Goal: Task Accomplishment & Management: Manage account settings

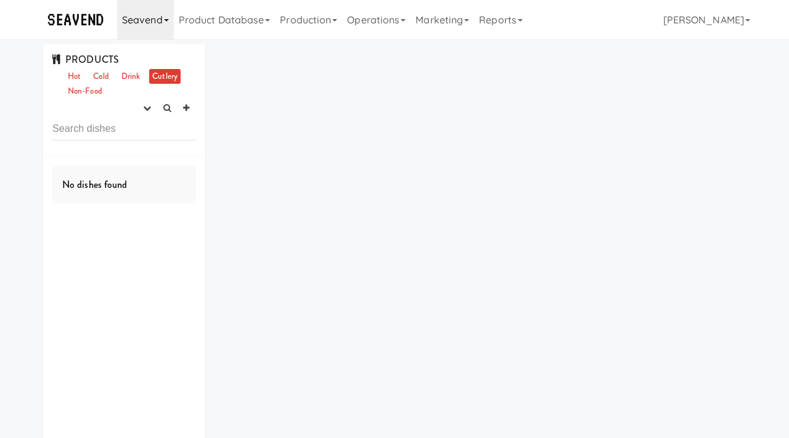
click at [149, 20] on link "Seavend" at bounding box center [145, 19] width 57 height 39
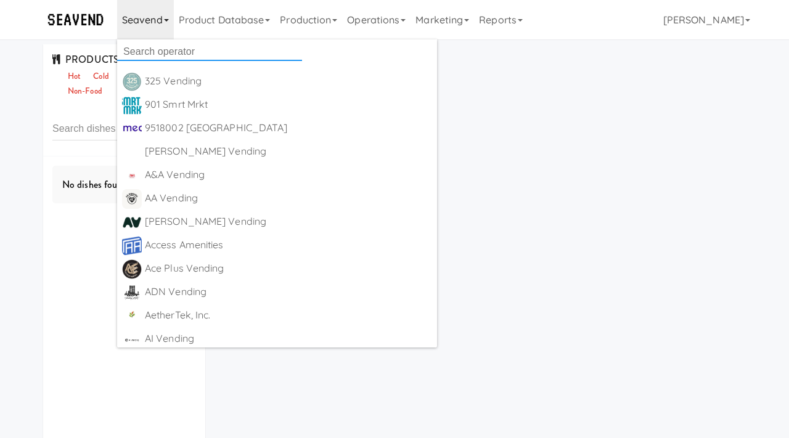
click at [151, 46] on input "text" at bounding box center [209, 52] width 185 height 18
type input "let it rip"
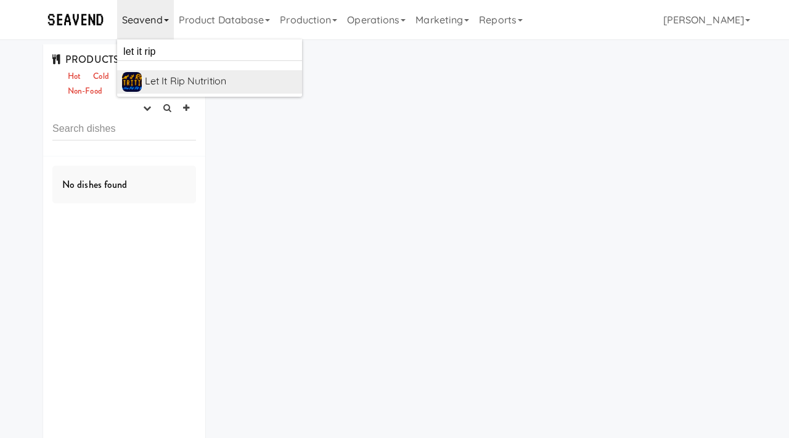
click at [170, 81] on div "Let it Rip Nutrition" at bounding box center [221, 81] width 152 height 18
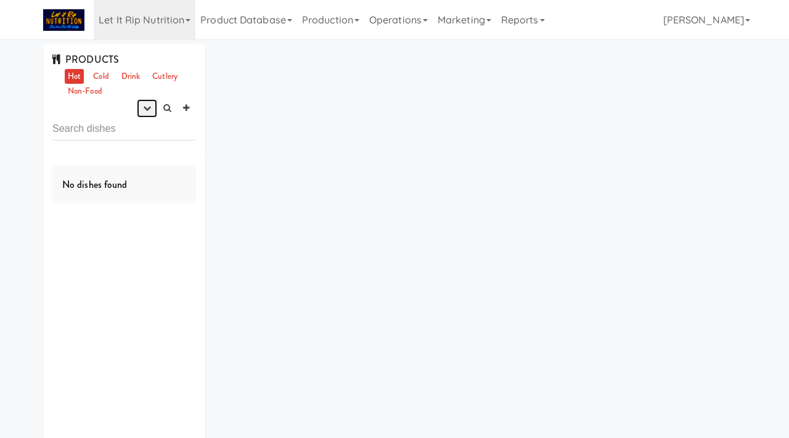
click at [143, 111] on icon "button" at bounding box center [147, 108] width 8 height 8
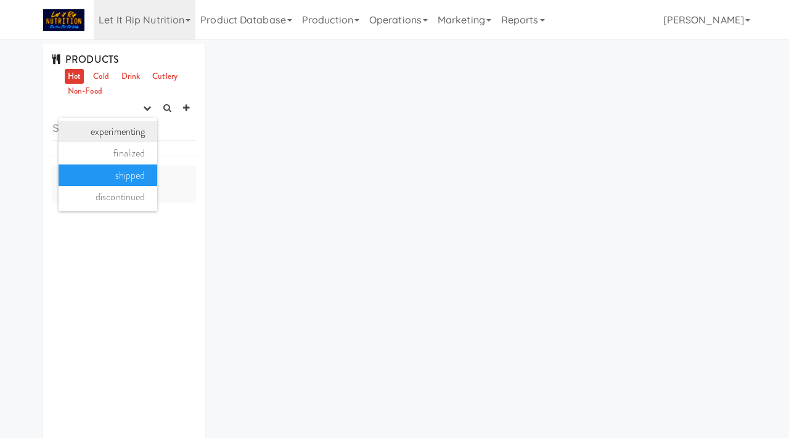
click at [140, 136] on link "experimenting" at bounding box center [108, 132] width 99 height 22
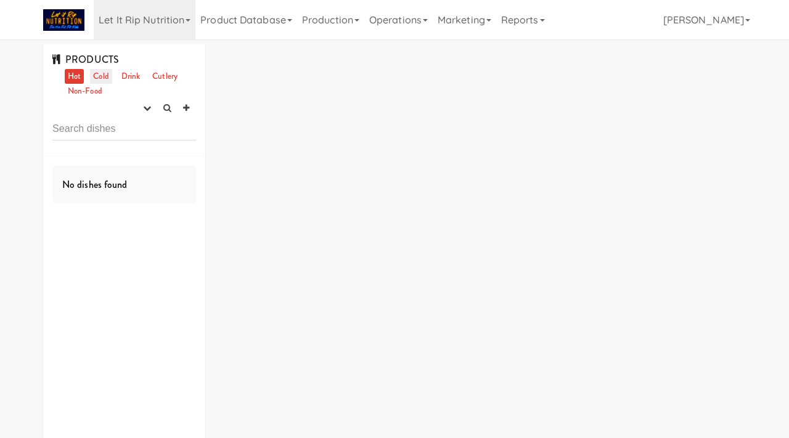
click at [102, 77] on link "Cold" at bounding box center [101, 76] width 22 height 15
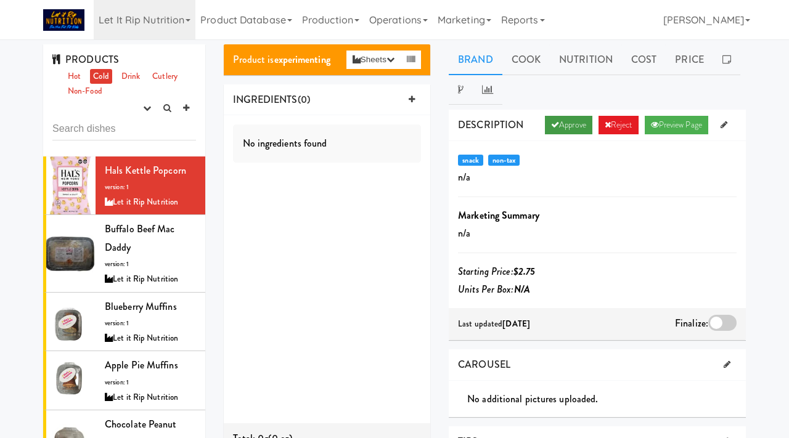
click at [561, 123] on link "Approve" at bounding box center [568, 125] width 47 height 18
click at [721, 322] on div at bounding box center [722, 323] width 28 height 16
click at [0, 0] on input "checkbox" at bounding box center [0, 0] width 0 height 0
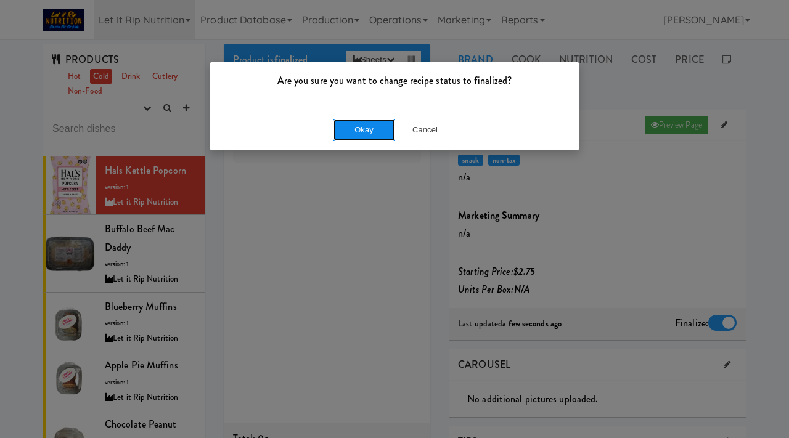
click at [366, 126] on button "Okay" at bounding box center [364, 130] width 62 height 22
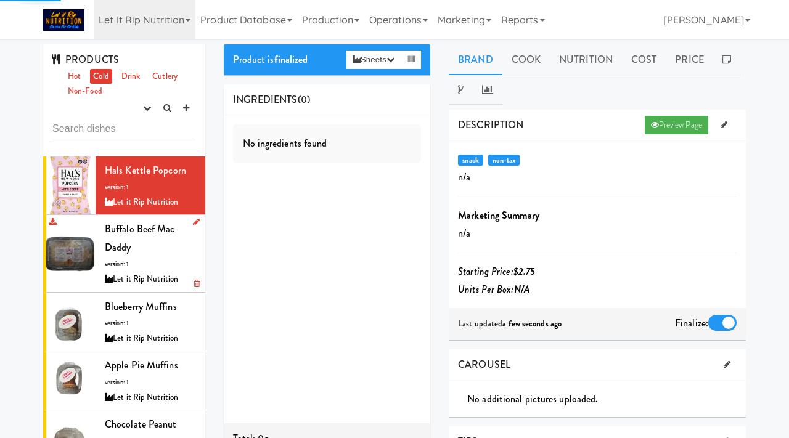
click at [161, 251] on div "Buffalo Beef Mac Daddy version: 1 Let it Rip Nutrition" at bounding box center [150, 253] width 91 height 67
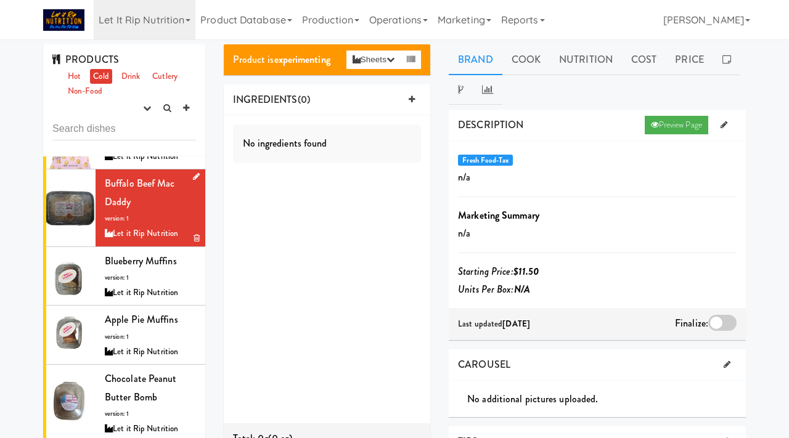
scroll to position [66, 0]
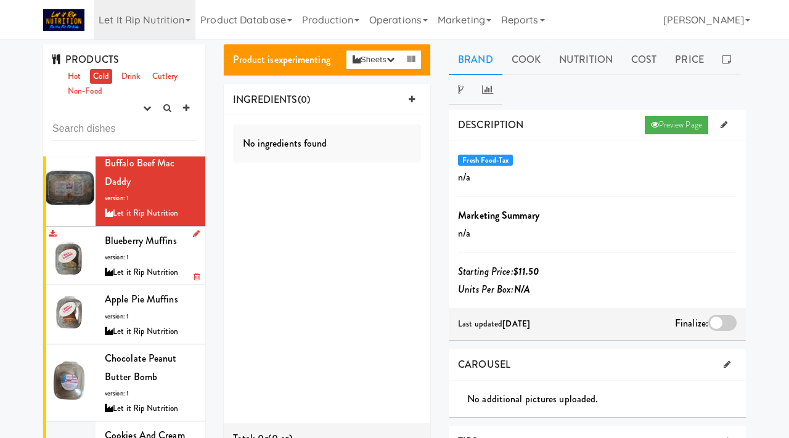
click at [132, 246] on span "Blueberry Muffins" at bounding box center [141, 241] width 72 height 14
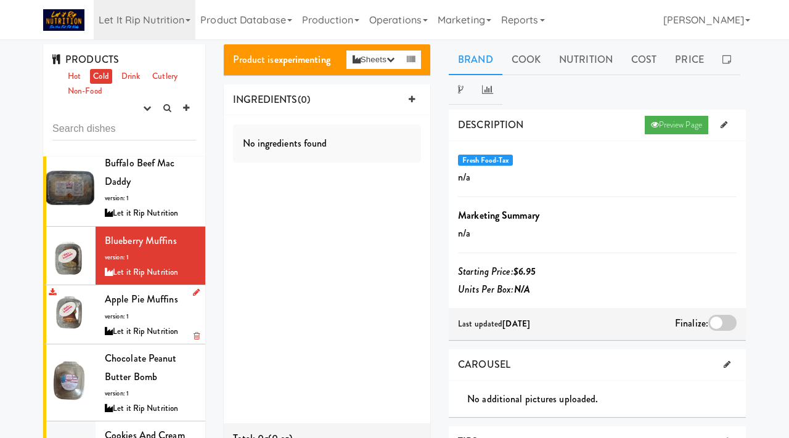
click at [139, 308] on div "Apple Pie Muffins version: 1 Let it Rip Nutrition" at bounding box center [150, 314] width 91 height 49
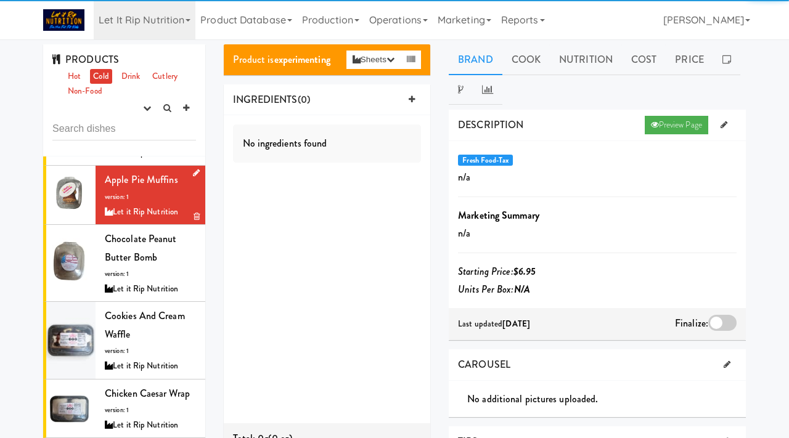
scroll to position [186, 0]
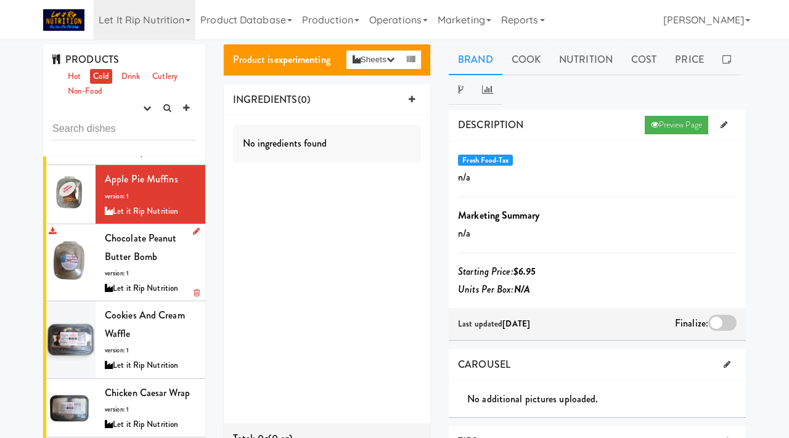
click at [137, 263] on span "Chocolate Peanut Butter Bomb" at bounding box center [141, 247] width 72 height 33
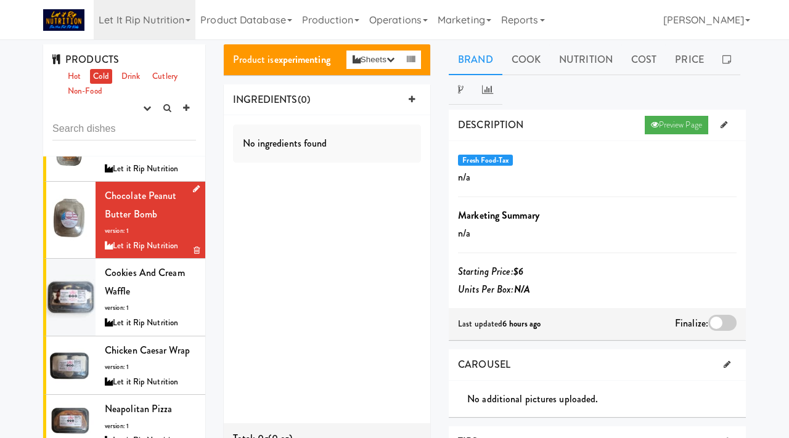
scroll to position [229, 0]
click at [131, 76] on link "Drink" at bounding box center [130, 76] width 25 height 15
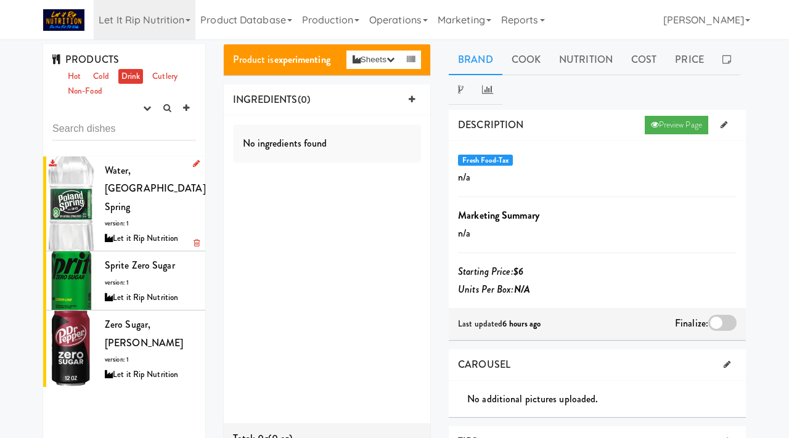
click at [165, 190] on div "Water, Poland Spring version: 1 Let it Rip Nutrition" at bounding box center [150, 203] width 91 height 85
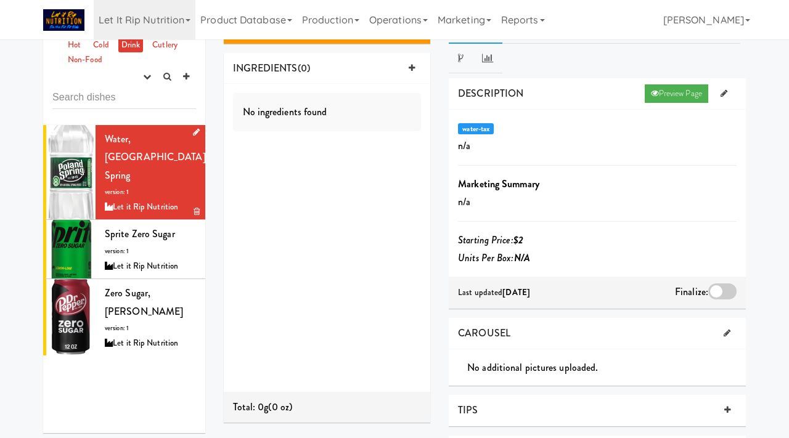
scroll to position [33, 0]
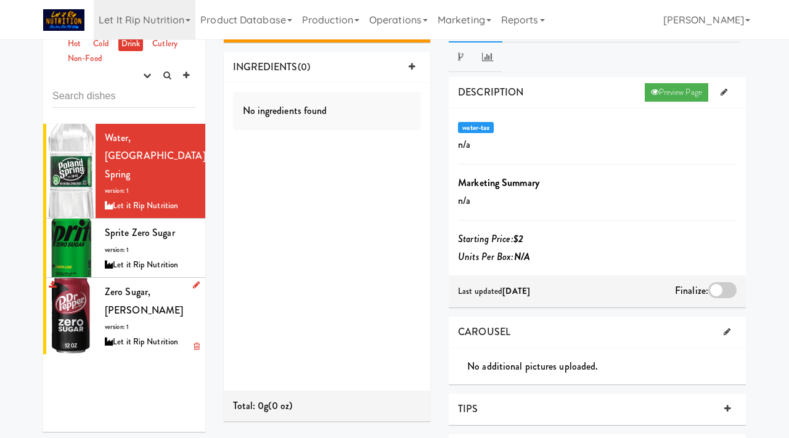
click at [142, 283] on div "Zero Sugar, Dr Pepper version: 1 Let it Rip Nutrition" at bounding box center [150, 316] width 91 height 67
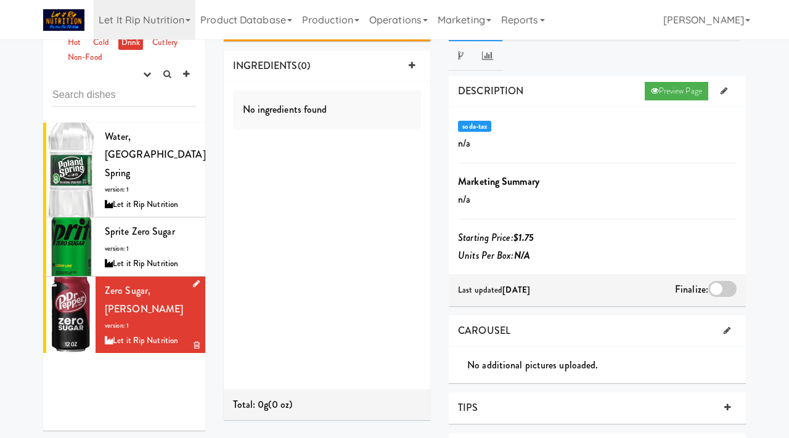
scroll to position [18, 0]
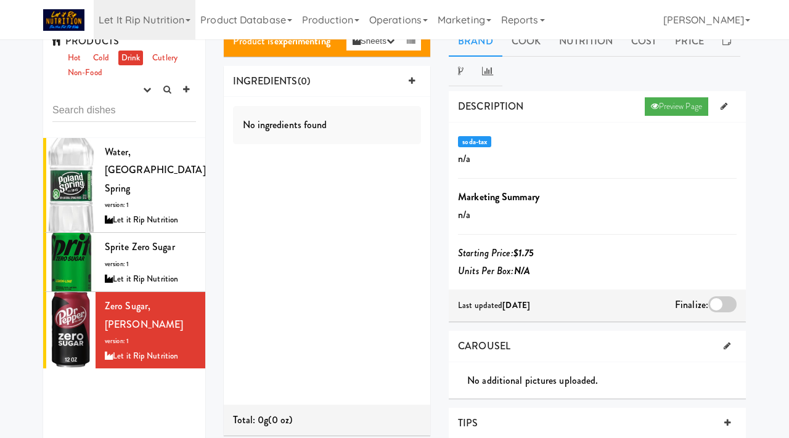
click at [720, 303] on div at bounding box center [722, 304] width 28 height 16
click at [0, 0] on input "checkbox" at bounding box center [0, 0] width 0 height 0
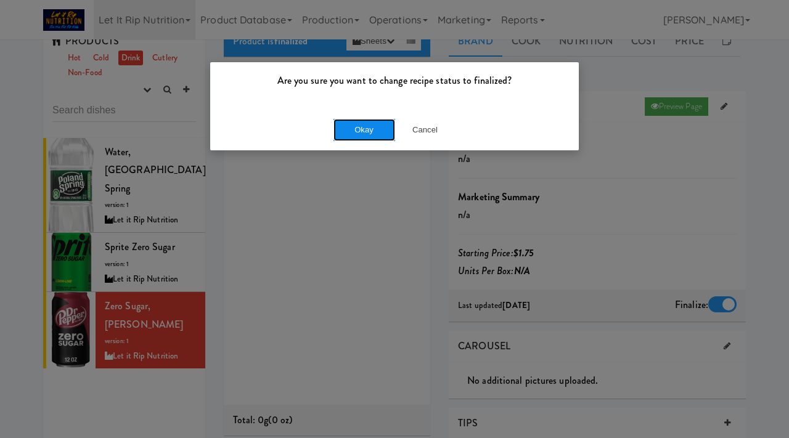
click at [370, 131] on button "Okay" at bounding box center [364, 130] width 62 height 22
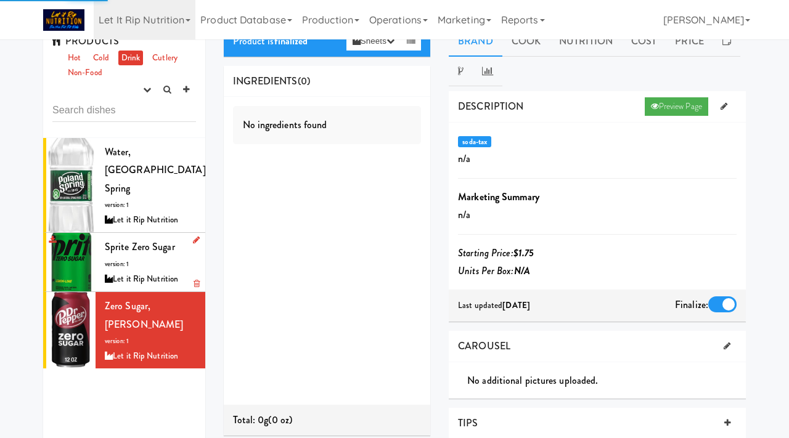
click at [149, 240] on span "Sprite Zero Sugar" at bounding box center [140, 247] width 70 height 14
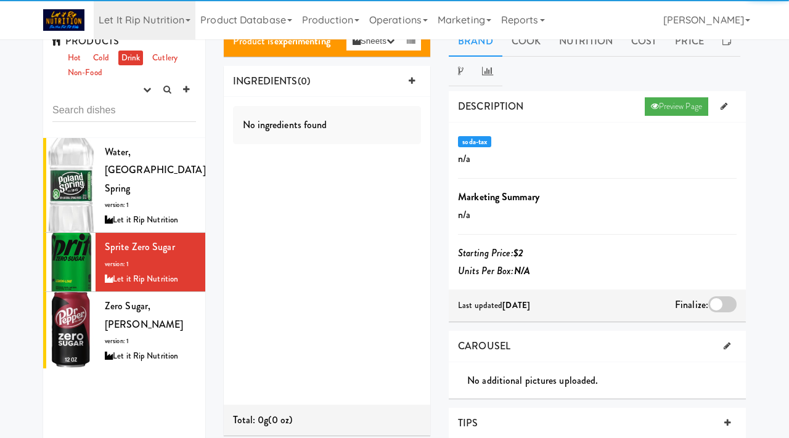
click at [726, 300] on div at bounding box center [722, 304] width 28 height 16
click at [0, 0] on input "checkbox" at bounding box center [0, 0] width 0 height 0
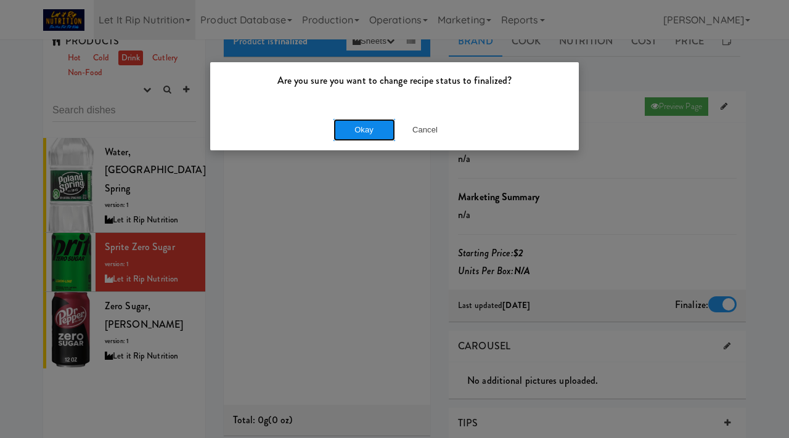
click at [374, 131] on button "Okay" at bounding box center [364, 130] width 62 height 22
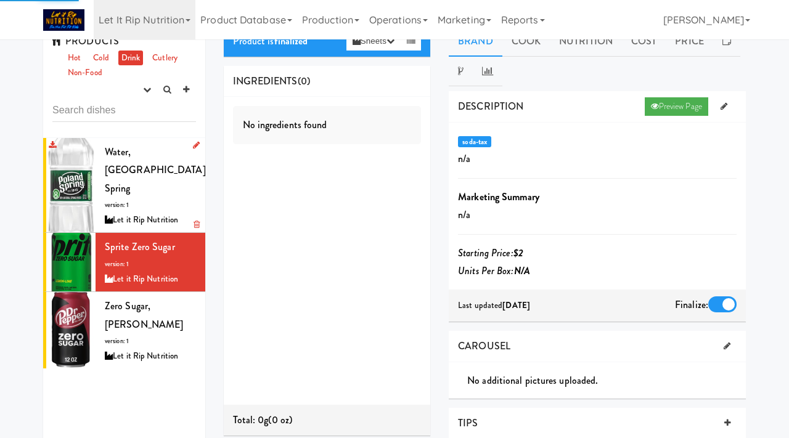
click at [139, 168] on div "Water, Poland Spring version: 1 Let it Rip Nutrition" at bounding box center [150, 185] width 91 height 85
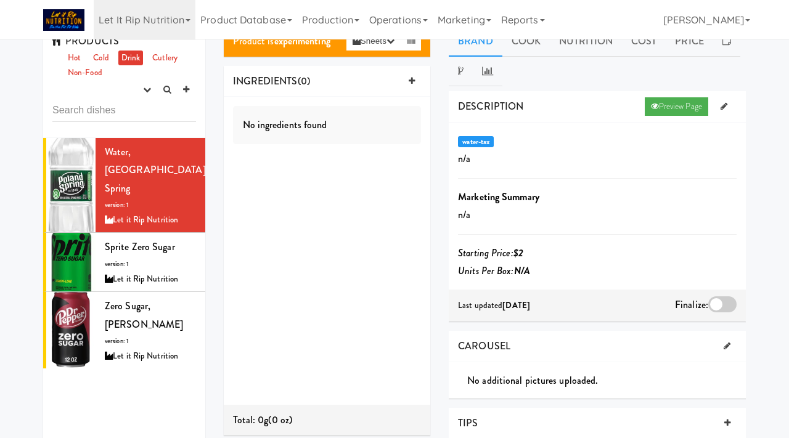
click at [716, 300] on div at bounding box center [722, 304] width 28 height 16
click at [0, 0] on input "checkbox" at bounding box center [0, 0] width 0 height 0
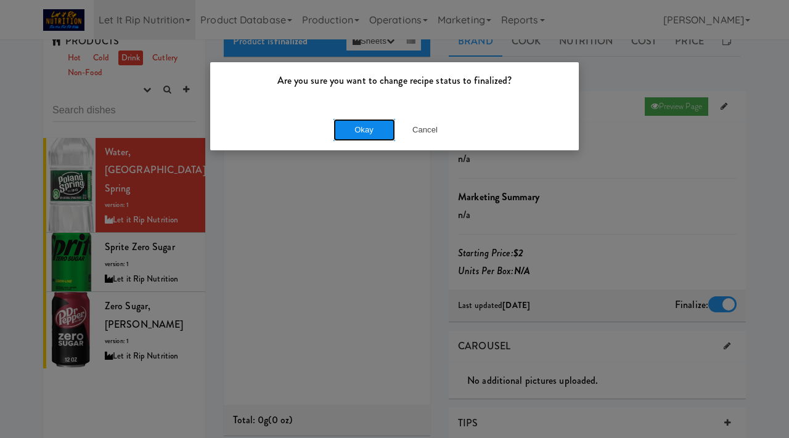
click at [366, 129] on button "Okay" at bounding box center [364, 130] width 62 height 22
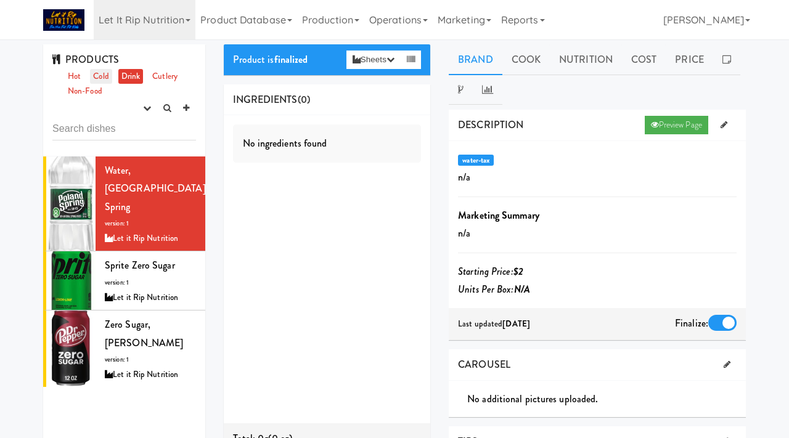
click at [104, 80] on link "Cold" at bounding box center [101, 76] width 22 height 15
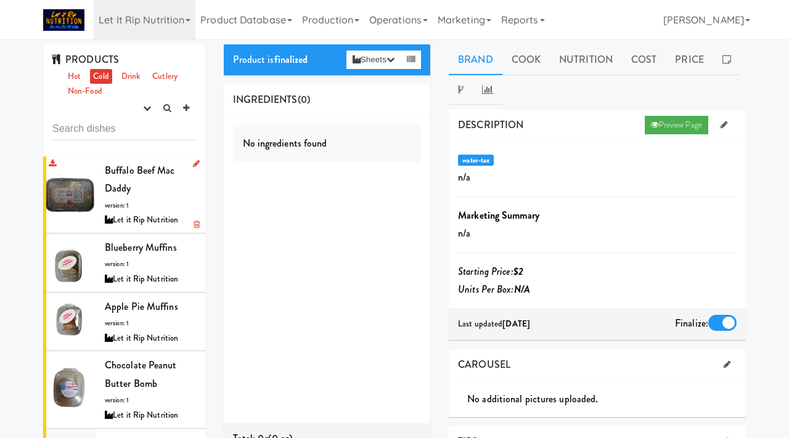
click at [150, 208] on div "Buffalo Beef Mac Daddy version: 1 Let it Rip Nutrition" at bounding box center [150, 194] width 91 height 67
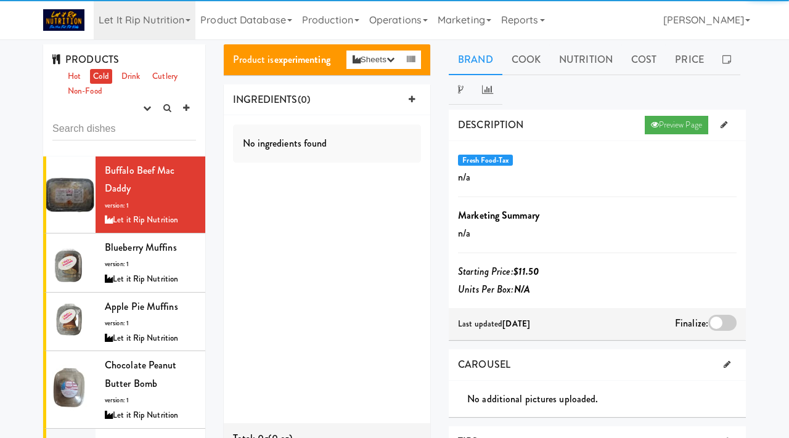
click at [717, 329] on div at bounding box center [722, 323] width 28 height 16
click at [0, 0] on input "checkbox" at bounding box center [0, 0] width 0 height 0
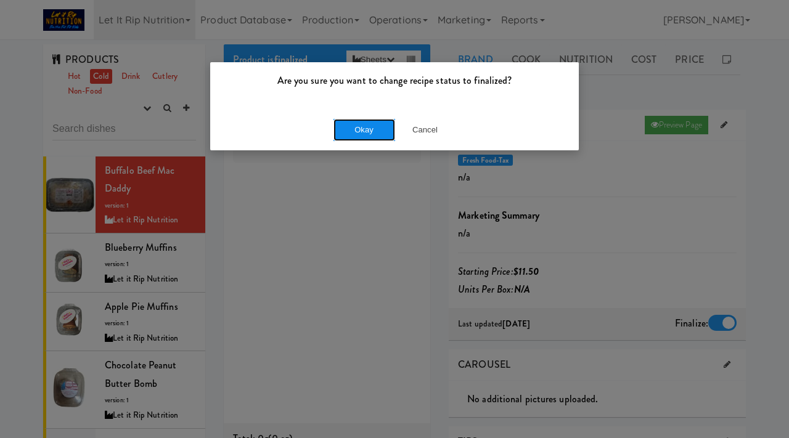
click at [369, 131] on button "Okay" at bounding box center [364, 130] width 62 height 22
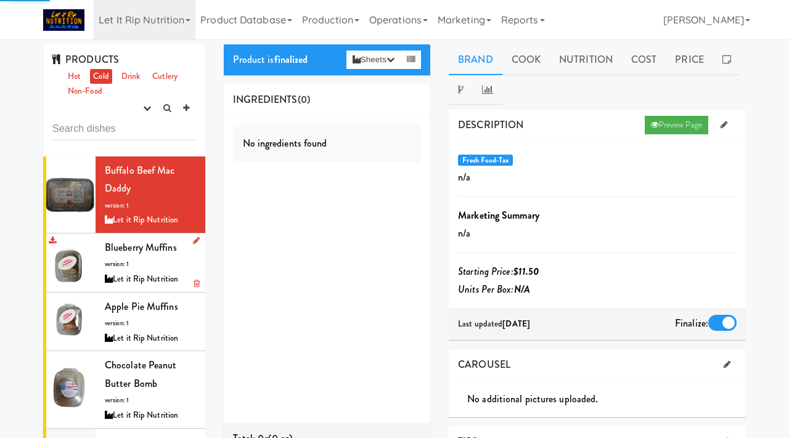
click at [132, 256] on div "Blueberry Muffins version: 1 Let it Rip Nutrition" at bounding box center [150, 263] width 91 height 49
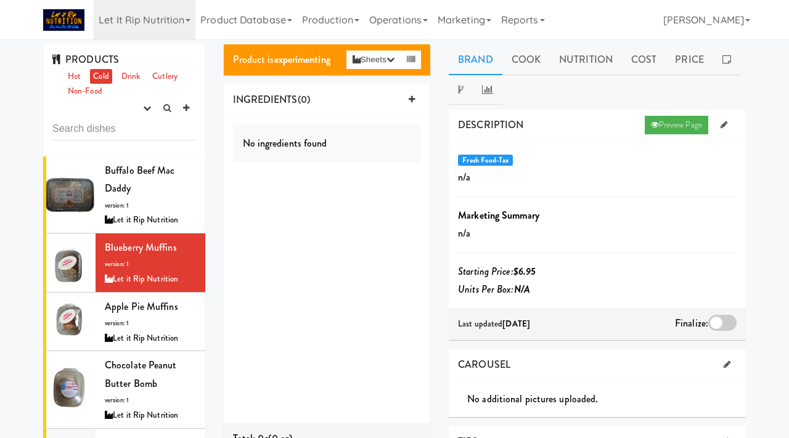
click at [722, 317] on div at bounding box center [722, 323] width 28 height 16
click at [0, 0] on input "checkbox" at bounding box center [0, 0] width 0 height 0
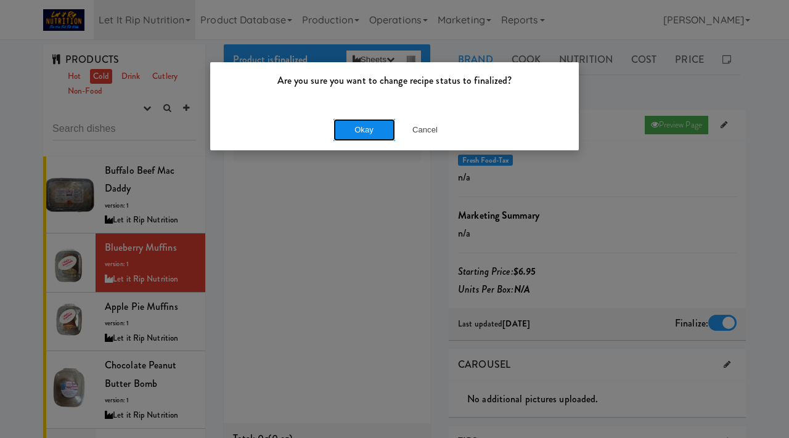
click at [366, 125] on button "Okay" at bounding box center [364, 130] width 62 height 22
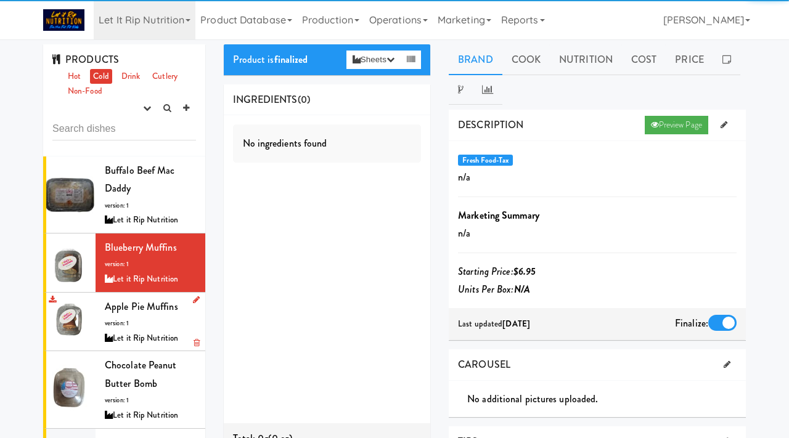
click at [152, 315] on div "Apple Pie Muffins version: 1 Let it Rip Nutrition" at bounding box center [150, 322] width 91 height 49
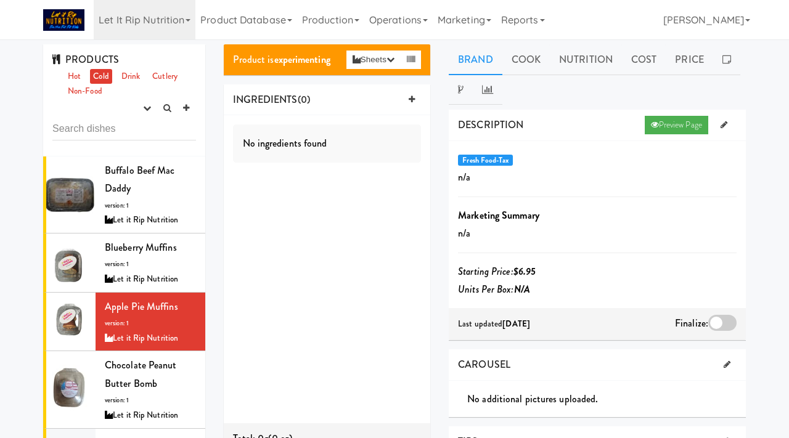
click at [721, 322] on div at bounding box center [722, 323] width 28 height 16
click at [0, 0] on input "checkbox" at bounding box center [0, 0] width 0 height 0
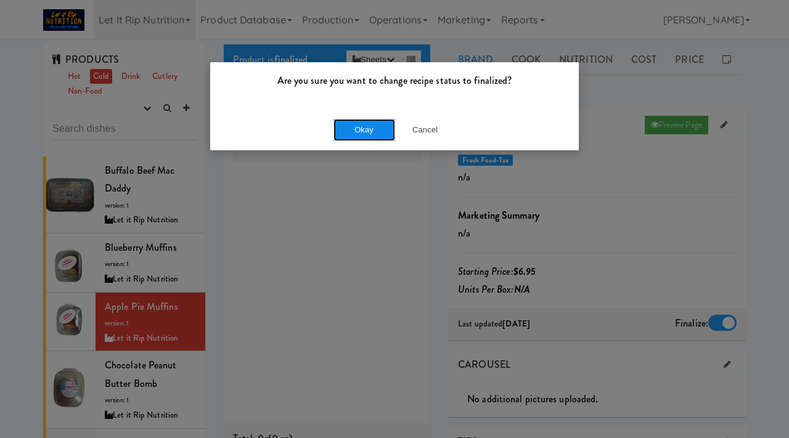
click at [363, 126] on button "Okay" at bounding box center [364, 130] width 62 height 22
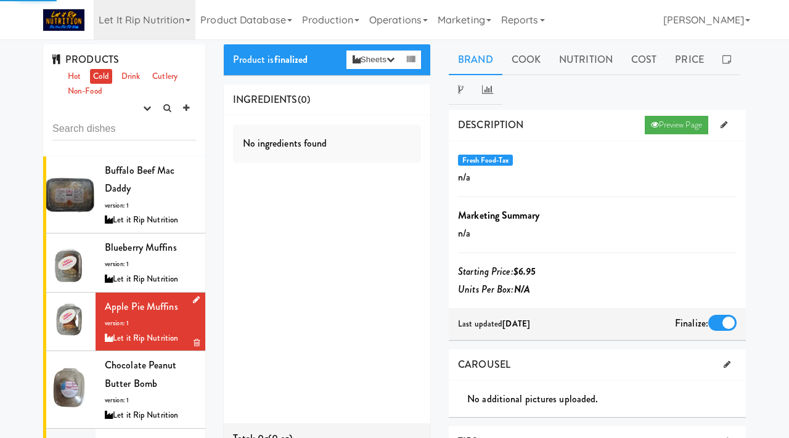
scroll to position [78, 0]
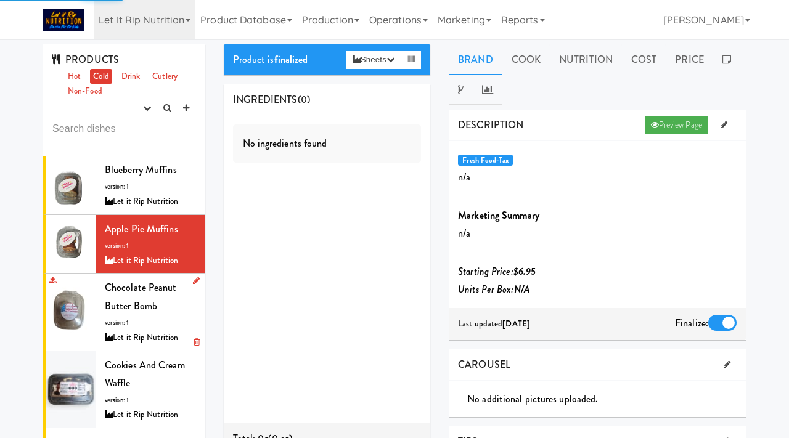
click at [137, 317] on div "Chocolate Peanut Butter Bomb version: 1 Let it Rip Nutrition" at bounding box center [150, 312] width 91 height 67
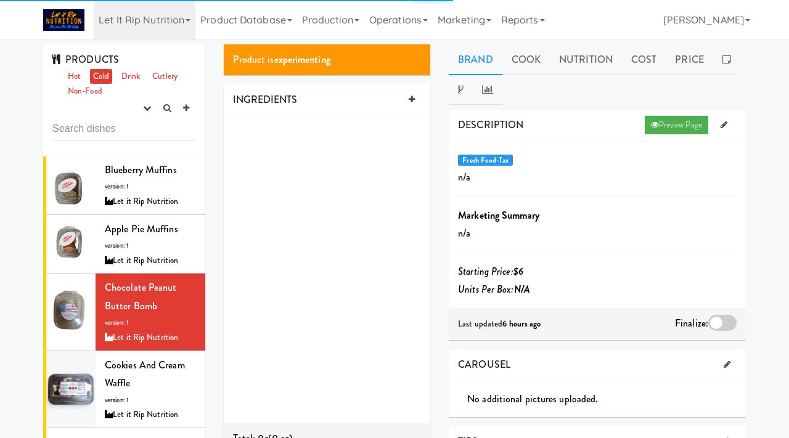
click at [724, 324] on div at bounding box center [722, 323] width 28 height 16
click at [0, 0] on input "checkbox" at bounding box center [0, 0] width 0 height 0
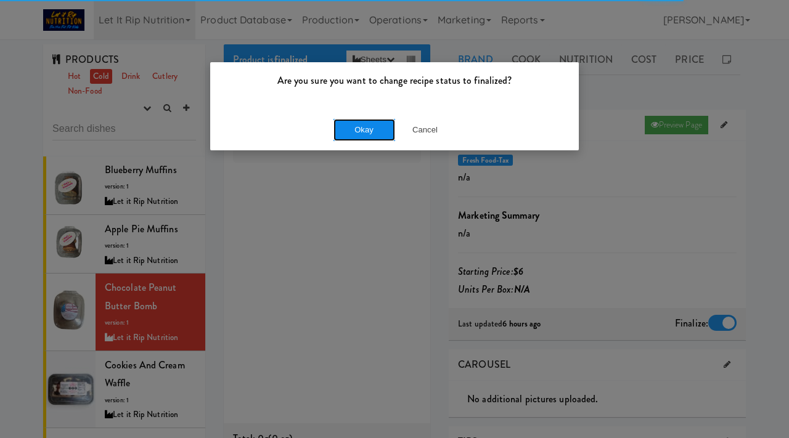
click at [362, 122] on button "Okay" at bounding box center [364, 130] width 62 height 22
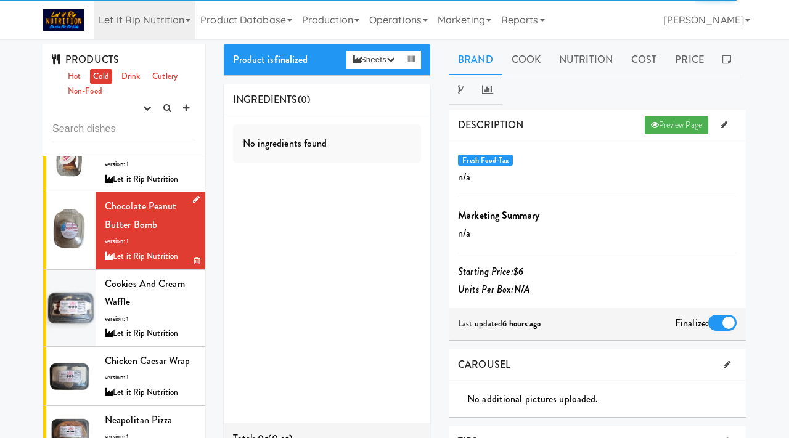
scroll to position [161, 0]
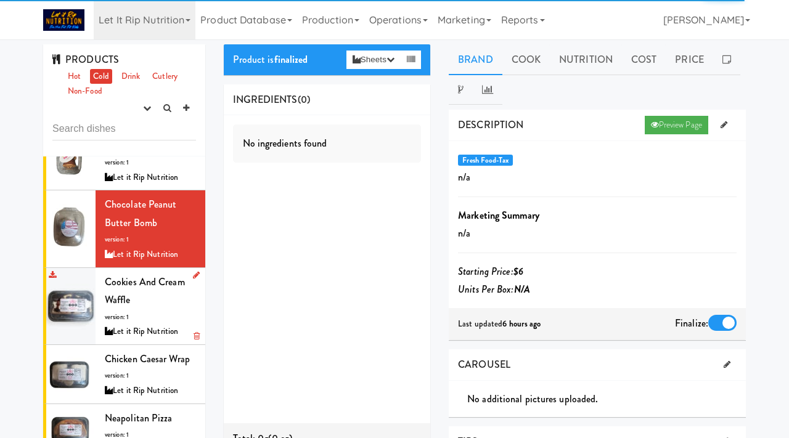
click at [139, 306] on div "Cookies and Cream Waffle version: 1 Let it Rip Nutrition" at bounding box center [150, 306] width 91 height 67
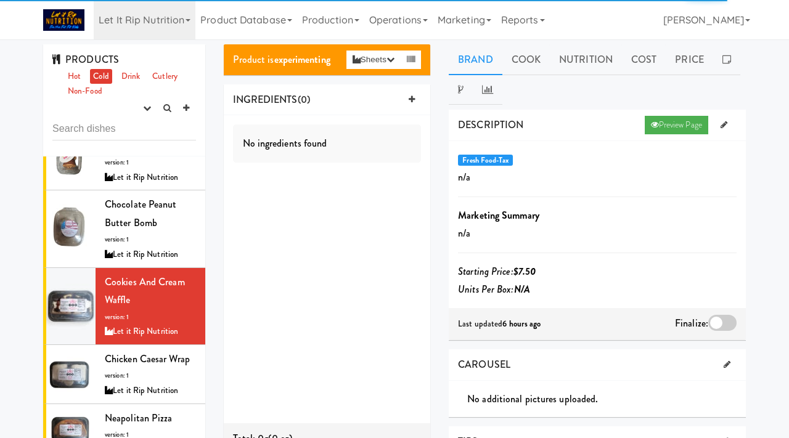
click at [721, 324] on div at bounding box center [722, 323] width 28 height 16
click at [0, 0] on input "checkbox" at bounding box center [0, 0] width 0 height 0
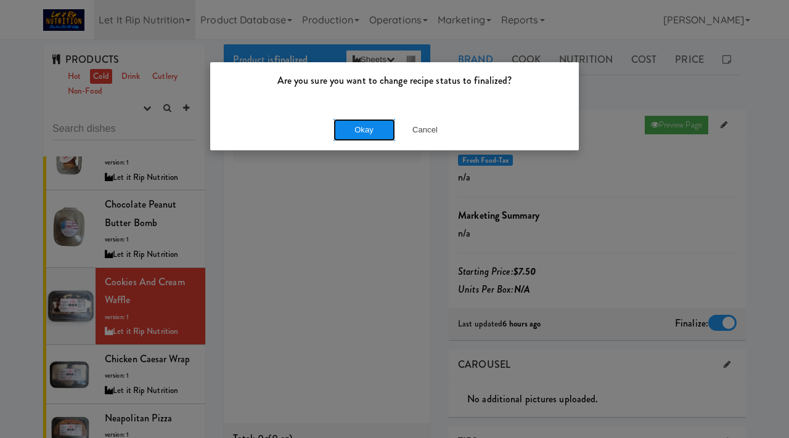
click at [367, 138] on button "Okay" at bounding box center [364, 130] width 62 height 22
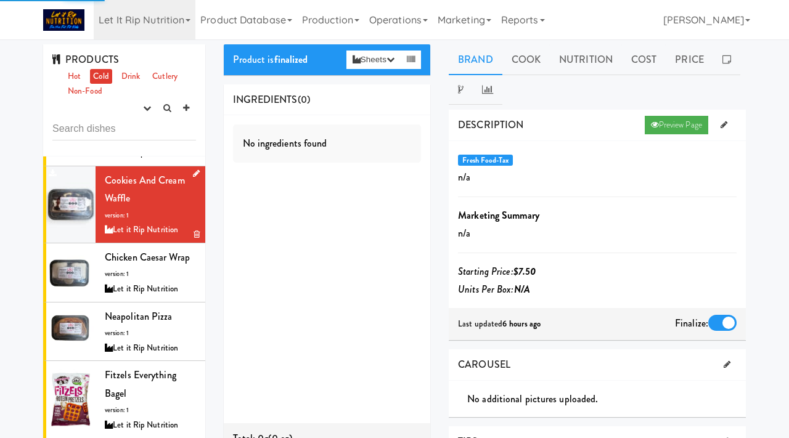
scroll to position [264, 0]
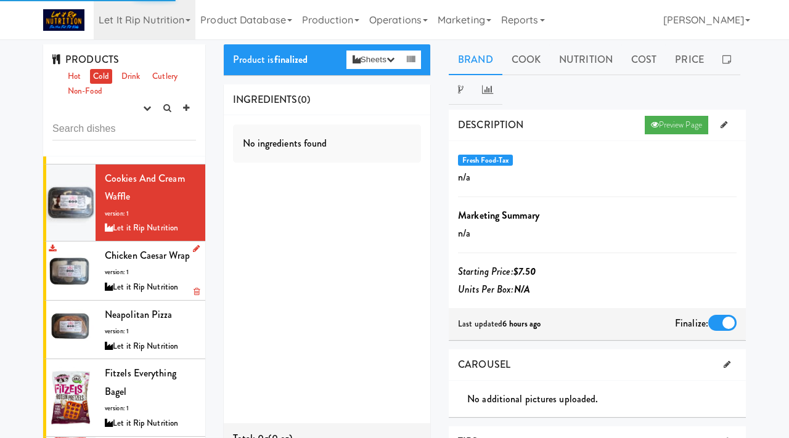
click at [147, 279] on div "Chicken Caesar Wrap version: 1 Let it Rip Nutrition" at bounding box center [150, 271] width 91 height 49
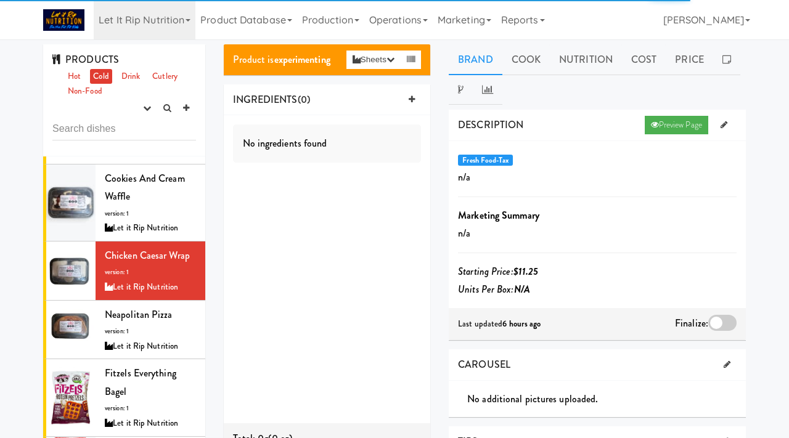
click at [722, 321] on div at bounding box center [722, 323] width 28 height 16
click at [0, 0] on input "checkbox" at bounding box center [0, 0] width 0 height 0
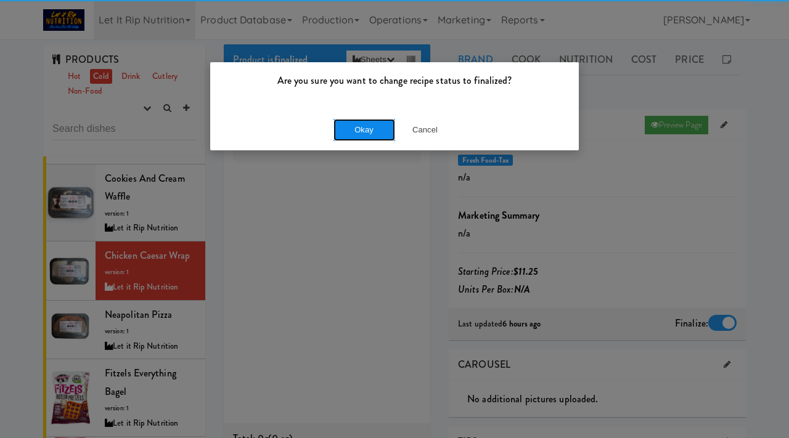
click at [355, 128] on button "Okay" at bounding box center [364, 130] width 62 height 22
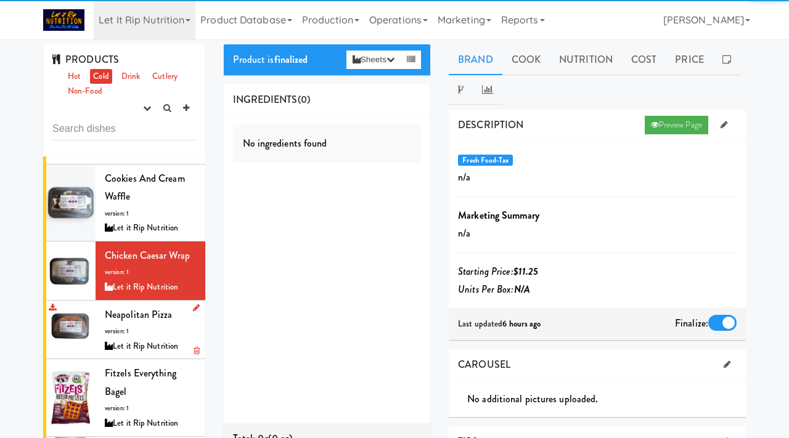
click at [133, 347] on div "Let it Rip Nutrition" at bounding box center [150, 346] width 91 height 15
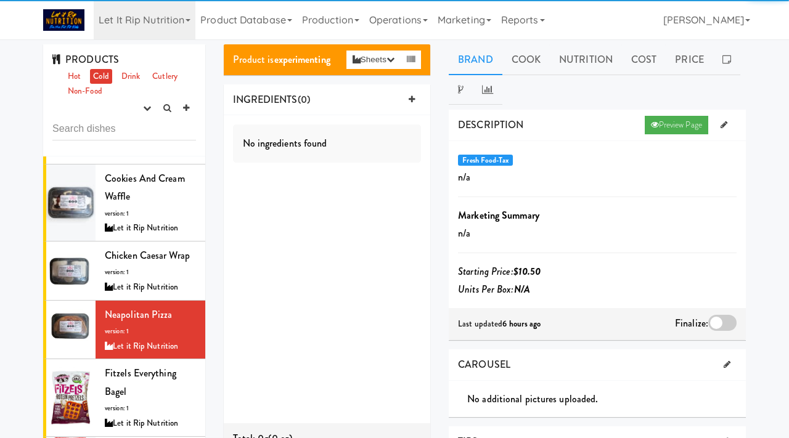
click at [721, 320] on div at bounding box center [722, 323] width 28 height 16
click at [0, 0] on input "checkbox" at bounding box center [0, 0] width 0 height 0
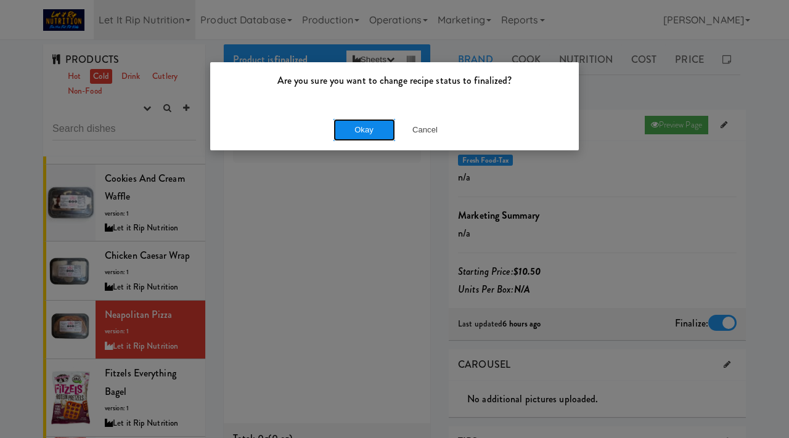
click at [378, 136] on button "Okay" at bounding box center [364, 130] width 62 height 22
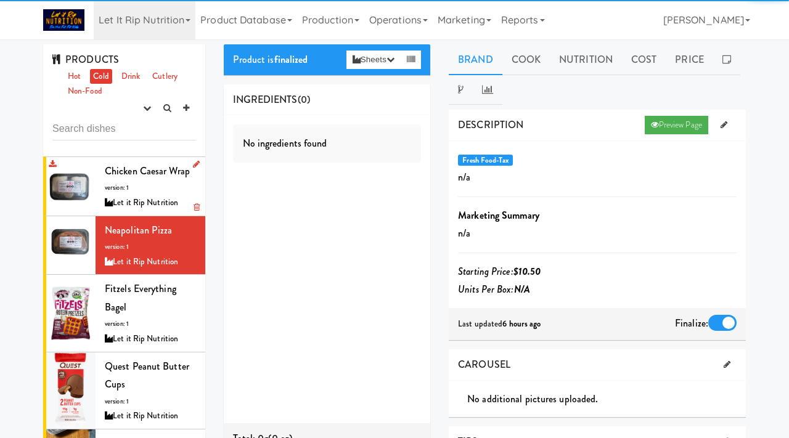
scroll to position [369, 0]
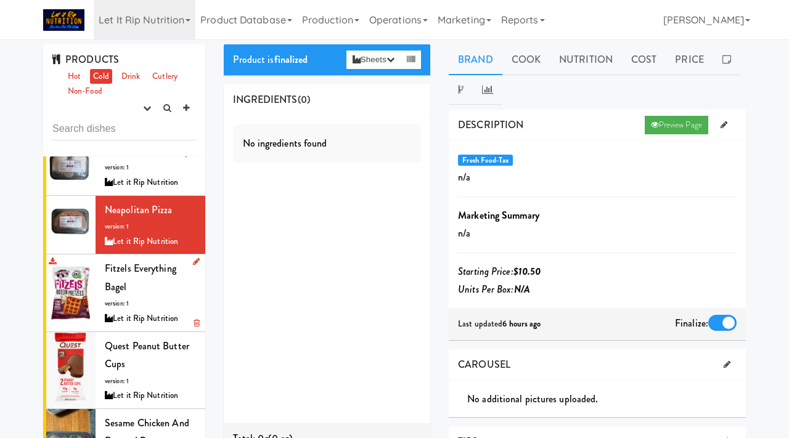
click at [126, 293] on span "Fitzels Everything Bagel" at bounding box center [140, 277] width 71 height 33
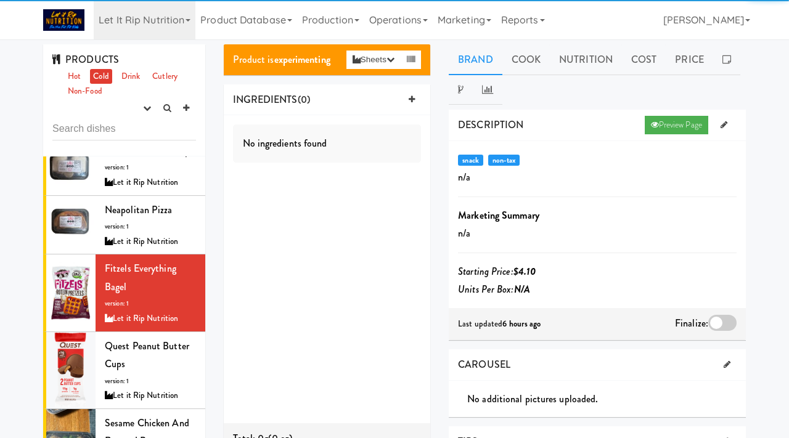
click at [725, 324] on div at bounding box center [722, 323] width 28 height 16
click at [0, 0] on input "checkbox" at bounding box center [0, 0] width 0 height 0
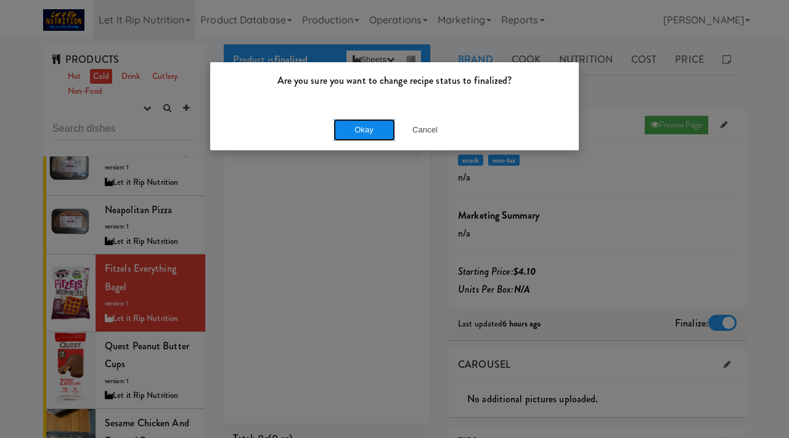
click at [367, 135] on button "Okay" at bounding box center [364, 130] width 62 height 22
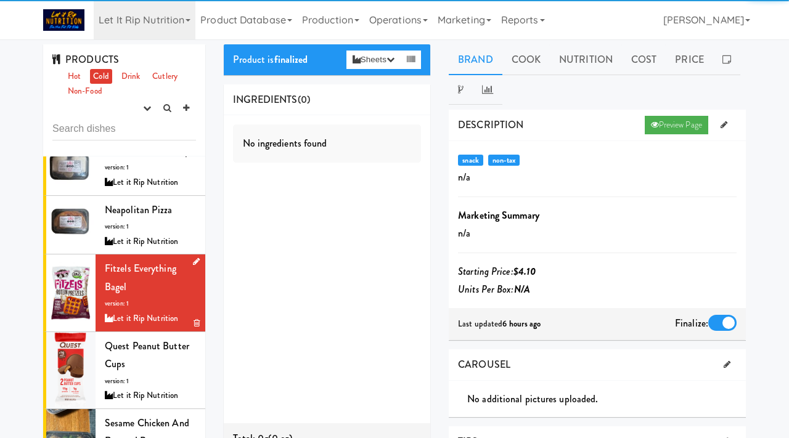
scroll to position [443, 0]
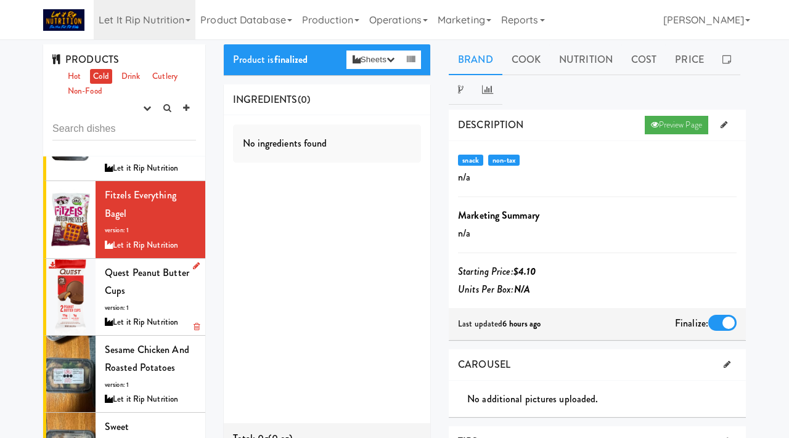
click at [151, 296] on div "Quest Peanut Butter Cups version: 1 Let it Rip Nutrition" at bounding box center [150, 297] width 91 height 67
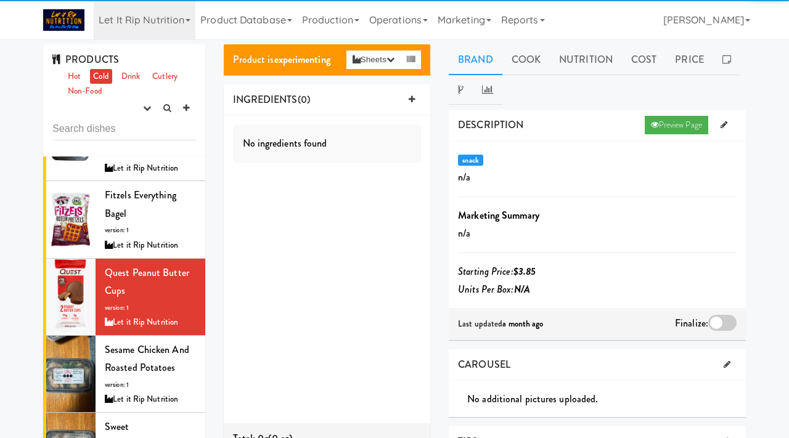
click at [714, 325] on div at bounding box center [722, 323] width 28 height 16
click at [0, 0] on input "checkbox" at bounding box center [0, 0] width 0 height 0
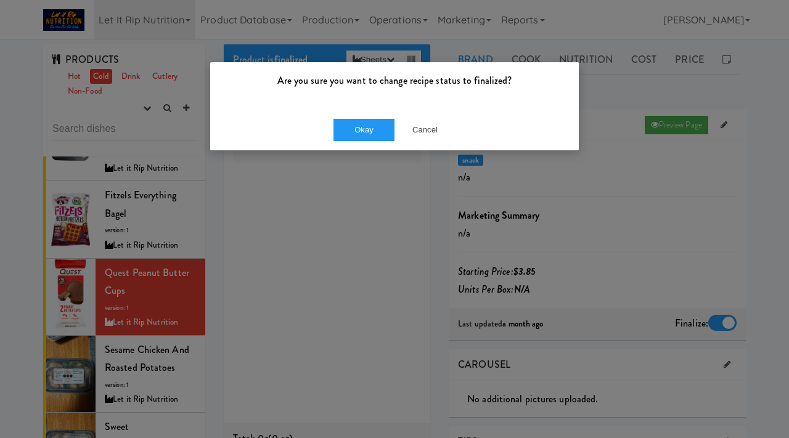
click at [366, 116] on div "Okay Cancel" at bounding box center [394, 129] width 369 height 41
click at [361, 132] on button "Okay" at bounding box center [364, 130] width 62 height 22
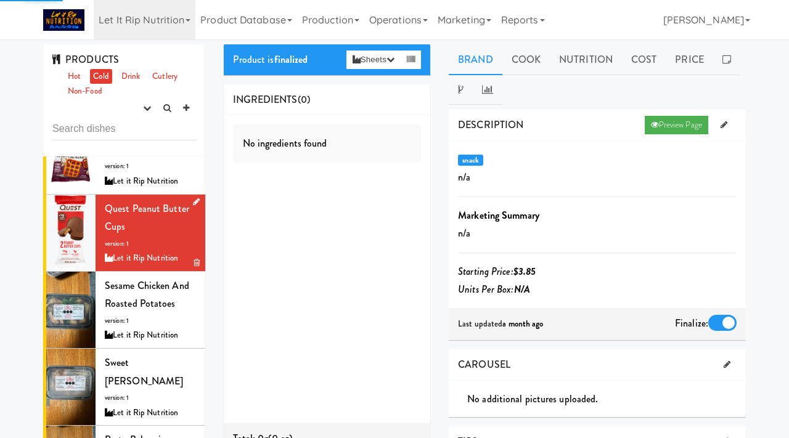
scroll to position [528, 0]
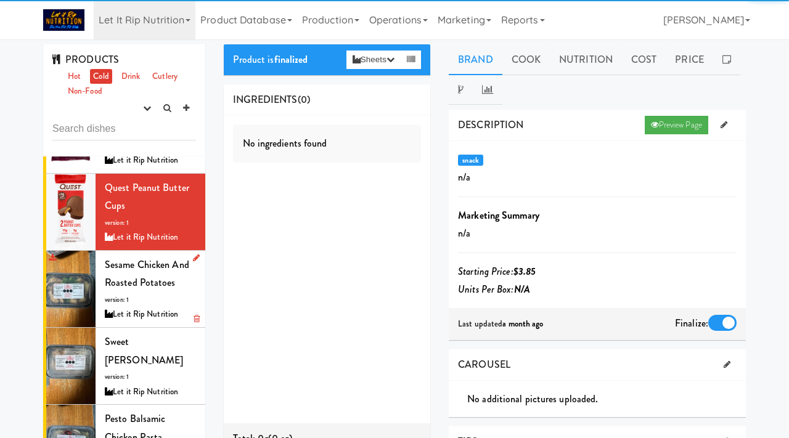
click at [150, 276] on span "Sesame Chicken and Roasted Potatoes" at bounding box center [147, 274] width 84 height 33
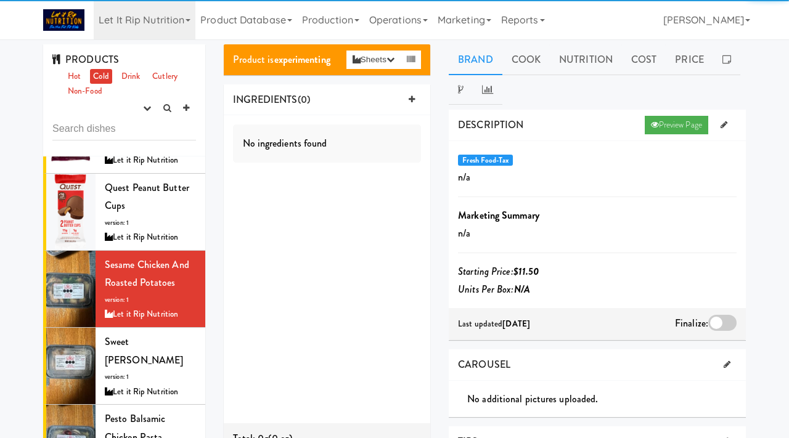
click at [724, 322] on div at bounding box center [722, 323] width 28 height 16
click at [0, 0] on input "checkbox" at bounding box center [0, 0] width 0 height 0
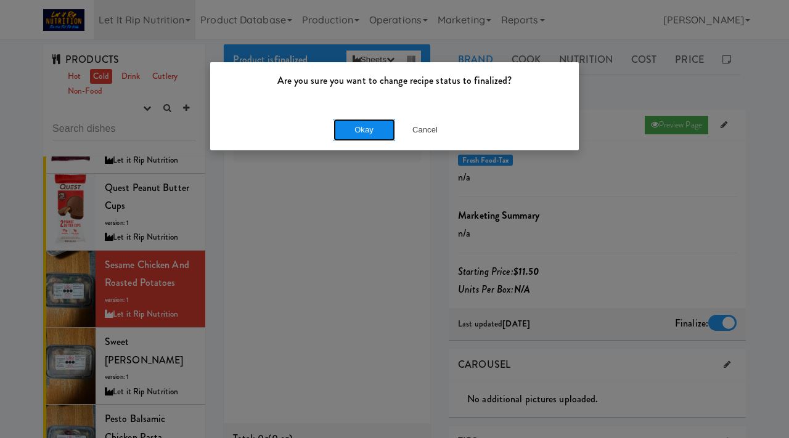
click at [360, 126] on button "Okay" at bounding box center [364, 130] width 62 height 22
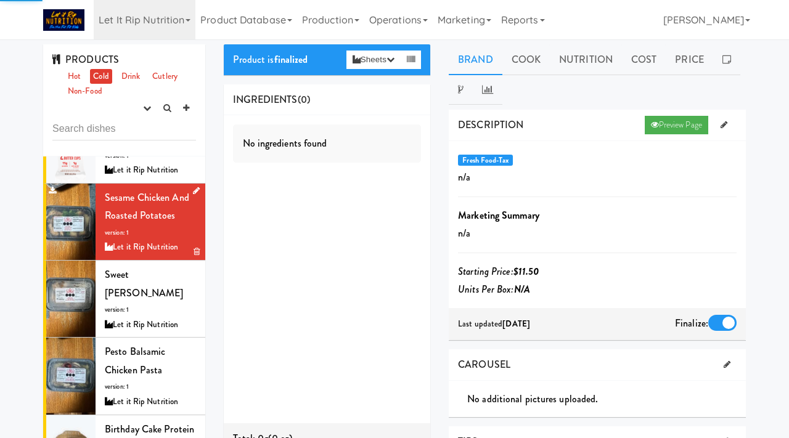
scroll to position [601, 0]
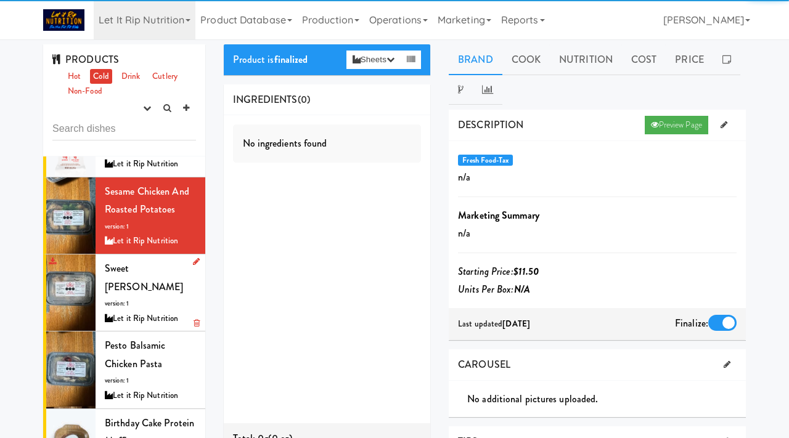
click at [152, 275] on span "Sweet Teriyaki Nuggs" at bounding box center [144, 277] width 78 height 33
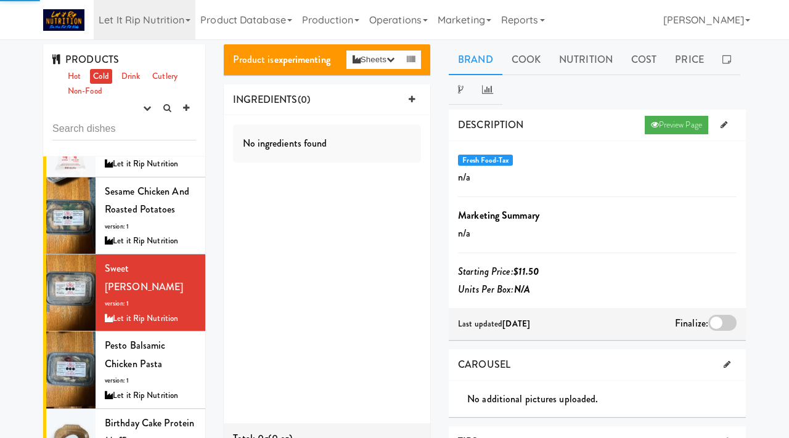
click at [721, 317] on div at bounding box center [722, 323] width 28 height 16
click at [0, 0] on input "checkbox" at bounding box center [0, 0] width 0 height 0
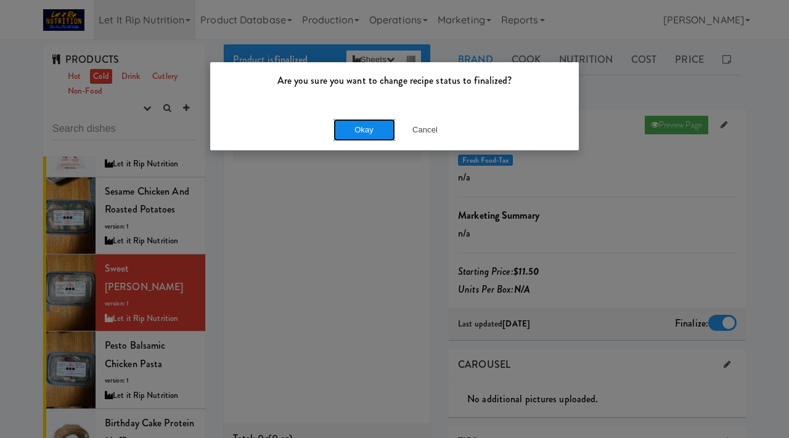
click at [366, 126] on button "Okay" at bounding box center [364, 130] width 62 height 22
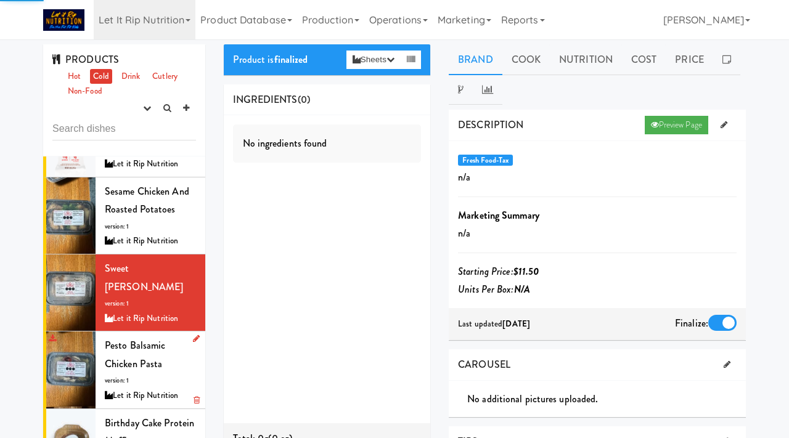
click at [134, 353] on span "Pesto Balsamic Chicken Pasta" at bounding box center [135, 354] width 60 height 33
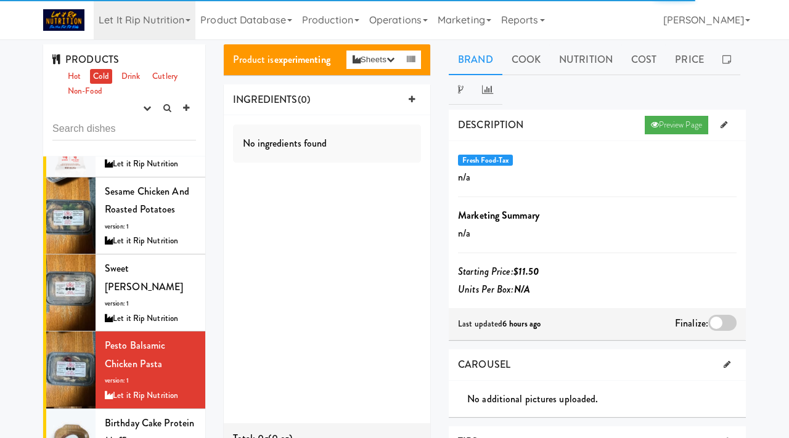
click at [721, 325] on div at bounding box center [722, 323] width 28 height 16
click at [0, 0] on input "checkbox" at bounding box center [0, 0] width 0 height 0
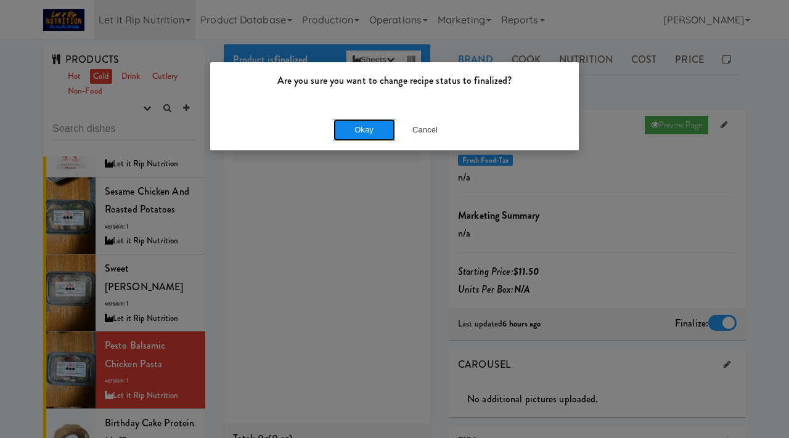
click at [367, 134] on button "Okay" at bounding box center [364, 130] width 62 height 22
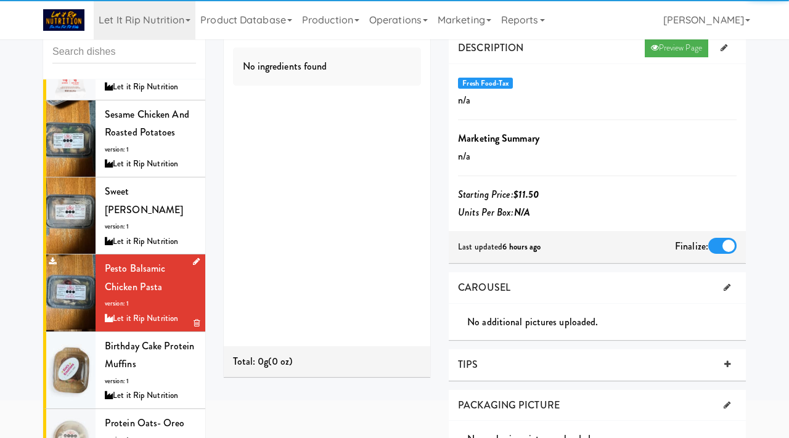
scroll to position [88, 0]
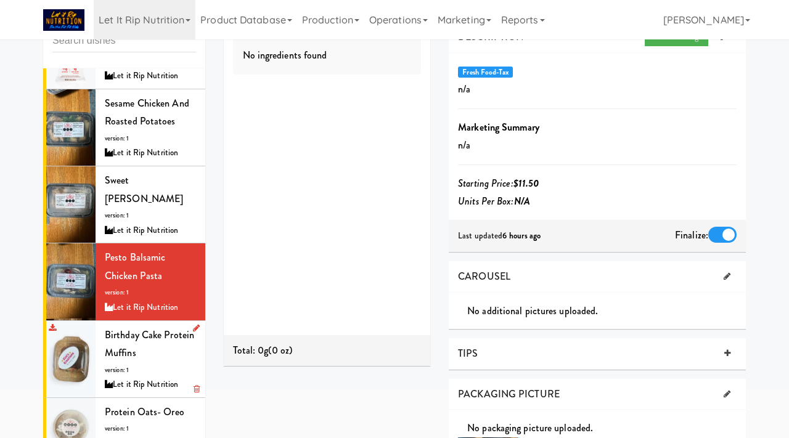
click at [116, 335] on span "Birthday Cake Protein Muffins" at bounding box center [149, 344] width 89 height 33
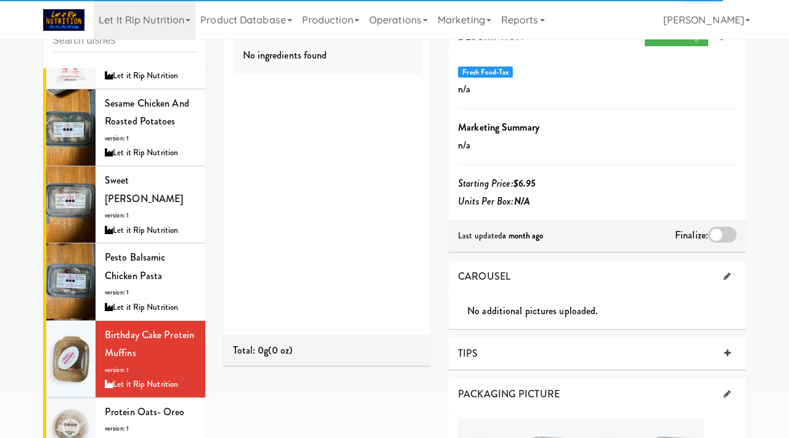
click at [718, 231] on div at bounding box center [722, 235] width 28 height 16
click at [0, 0] on input "checkbox" at bounding box center [0, 0] width 0 height 0
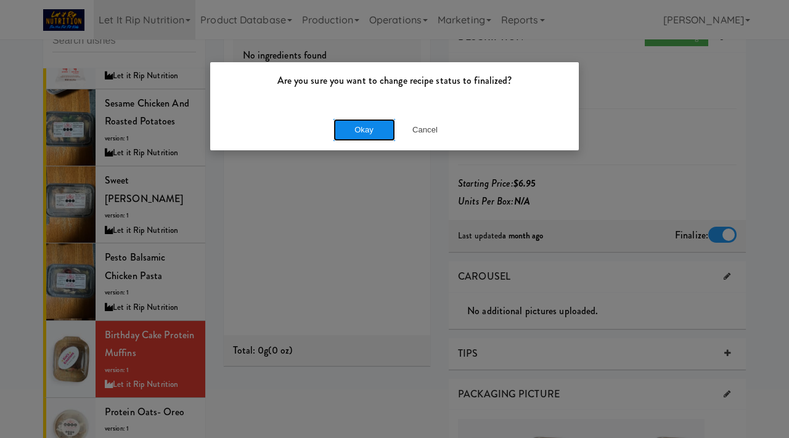
click at [356, 136] on button "Okay" at bounding box center [364, 130] width 62 height 22
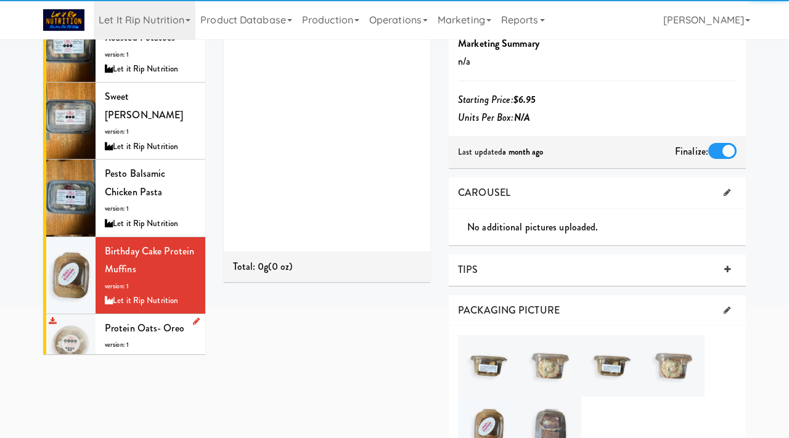
click at [147, 319] on div "Protein Oats- Oreo version: 1 Let it Rip Nutrition" at bounding box center [150, 343] width 91 height 49
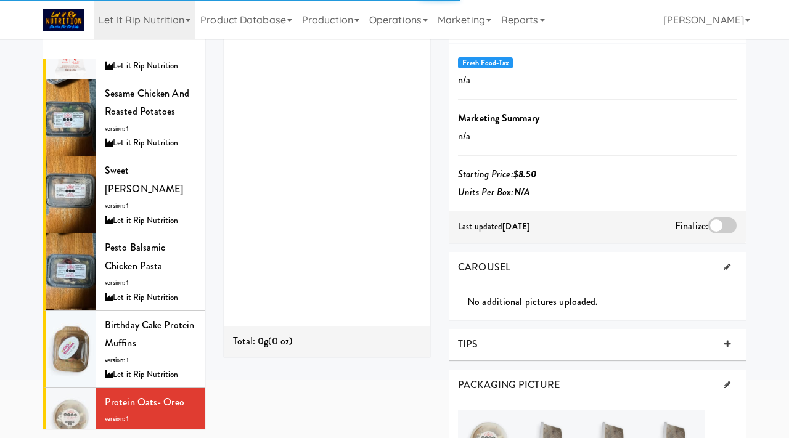
scroll to position [68, 0]
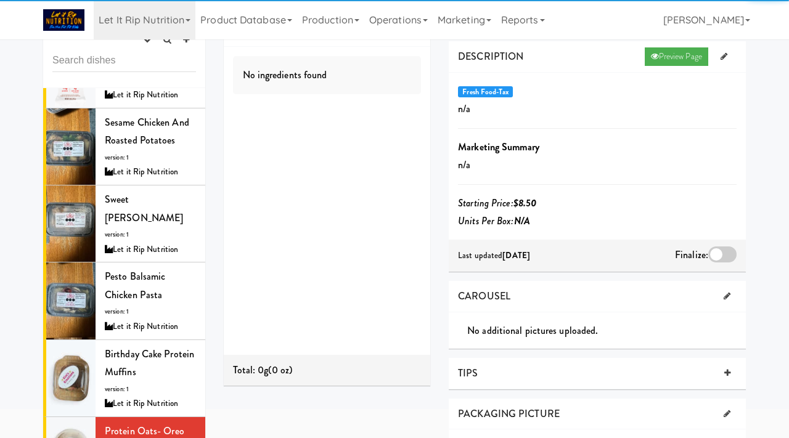
click at [714, 251] on div at bounding box center [722, 255] width 28 height 16
click at [0, 0] on input "checkbox" at bounding box center [0, 0] width 0 height 0
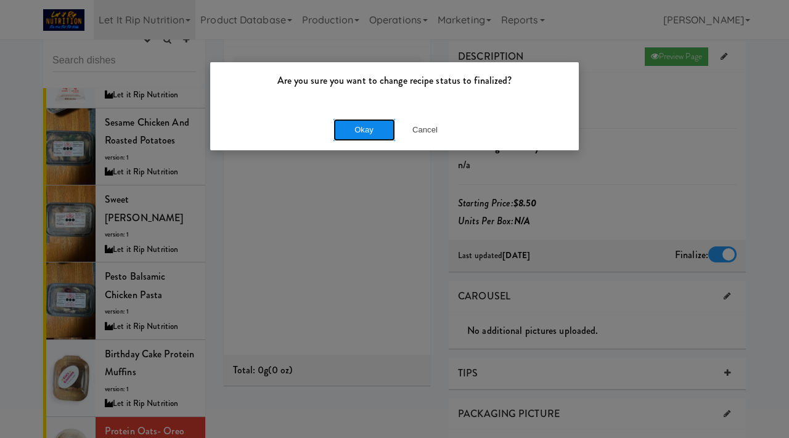
click at [366, 137] on button "Okay" at bounding box center [364, 130] width 62 height 22
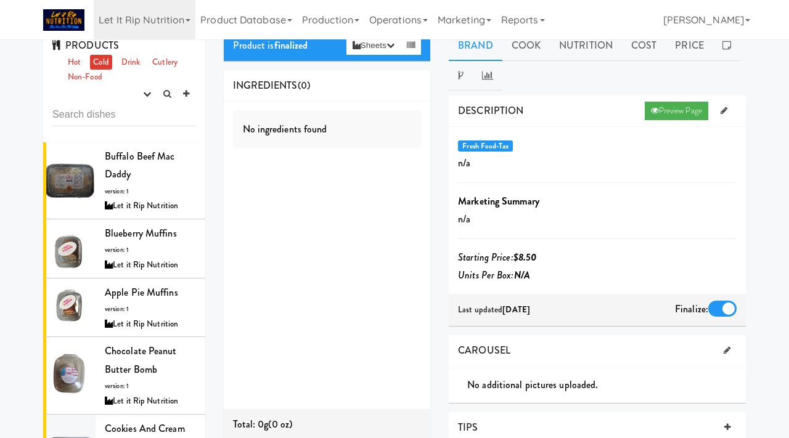
scroll to position [0, 0]
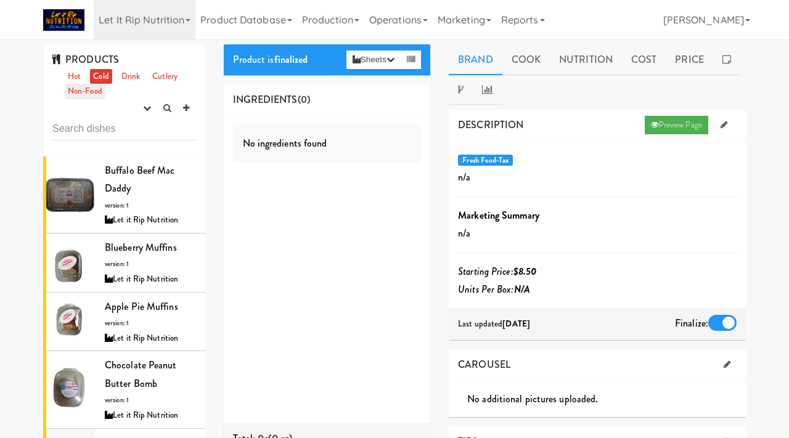
click at [84, 97] on link "Non-Food" at bounding box center [85, 91] width 41 height 15
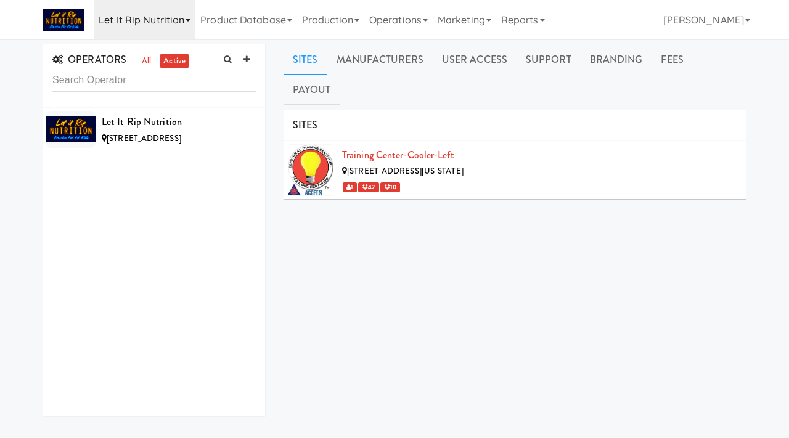
click at [191, 30] on link "Let it Rip Nutrition" at bounding box center [145, 19] width 102 height 39
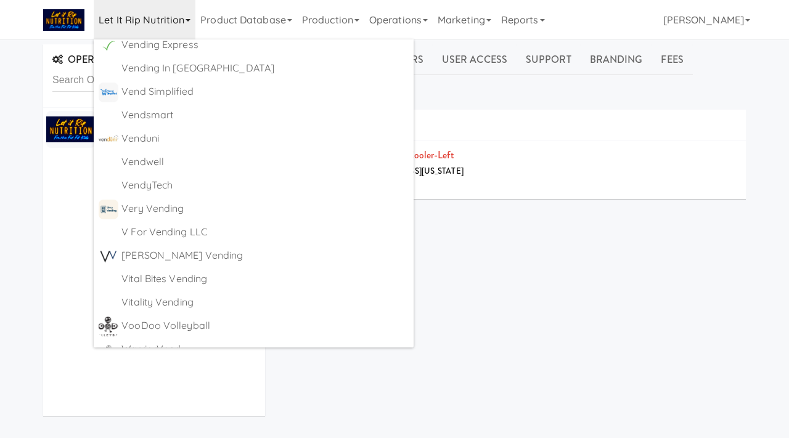
scroll to position [8017, 0]
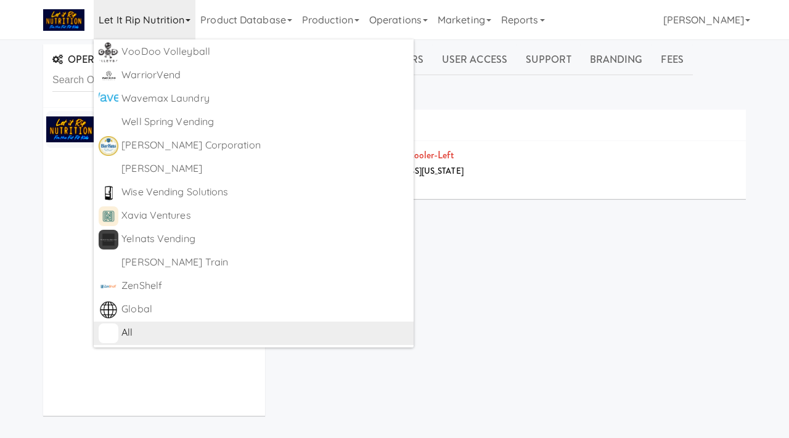
click at [129, 333] on div "All" at bounding box center [264, 333] width 287 height 18
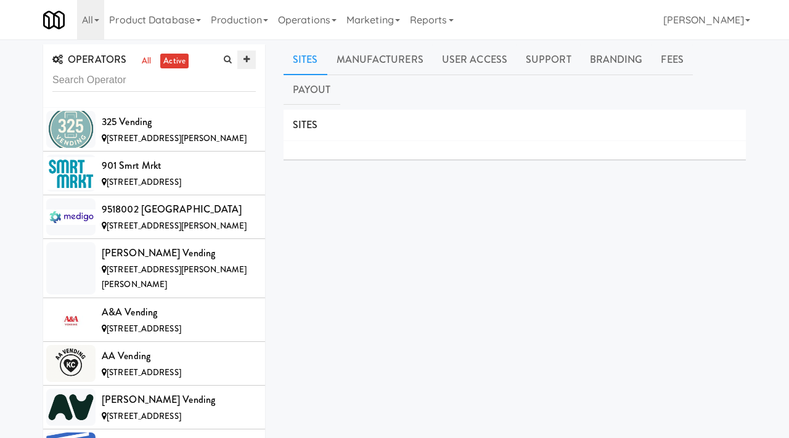
click at [249, 62] on icon at bounding box center [246, 59] width 6 height 8
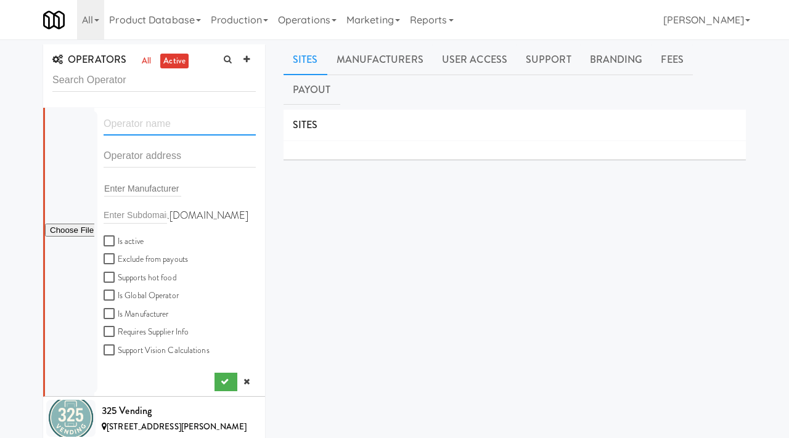
click at [146, 130] on input "text" at bounding box center [180, 124] width 152 height 23
paste input "Southern Smart Markets"
type input "Southern Smart Markets"
click at [134, 160] on input "text" at bounding box center [180, 156] width 152 height 23
paste input "444 Lebanon Rd. NE"
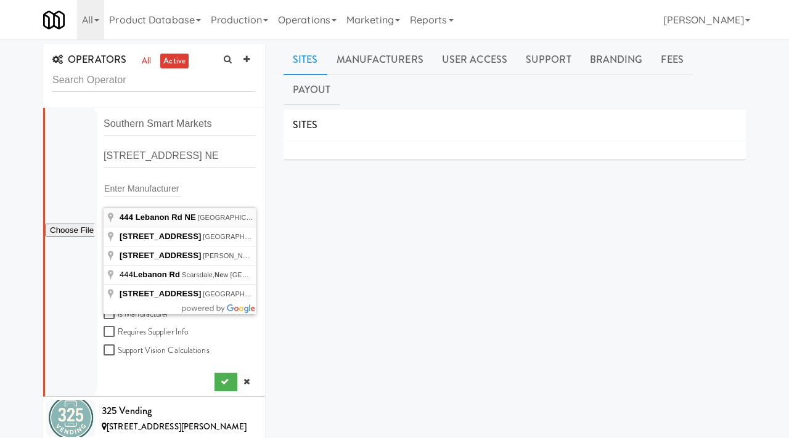
type input "444 Lebanon Rd NE, Cleveland, TN, USA"
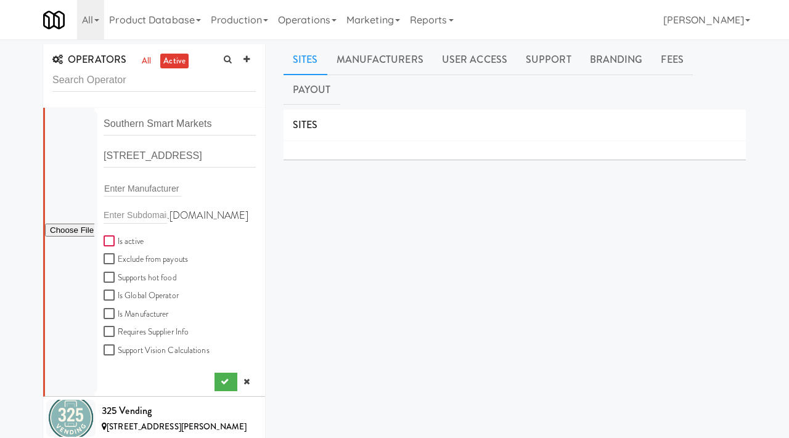
click at [110, 240] on input "Is active" at bounding box center [111, 242] width 14 height 10
checkbox input "true"
click at [72, 230] on input "file" at bounding box center [69, 230] width 49 height 15
type input "C:\fakepath\9fbb2e92-b612-4793-b28b-929d0ee860ff-0-2logo___dark_icon__270_x_270…"
click at [224, 382] on icon "submit" at bounding box center [225, 382] width 8 height 8
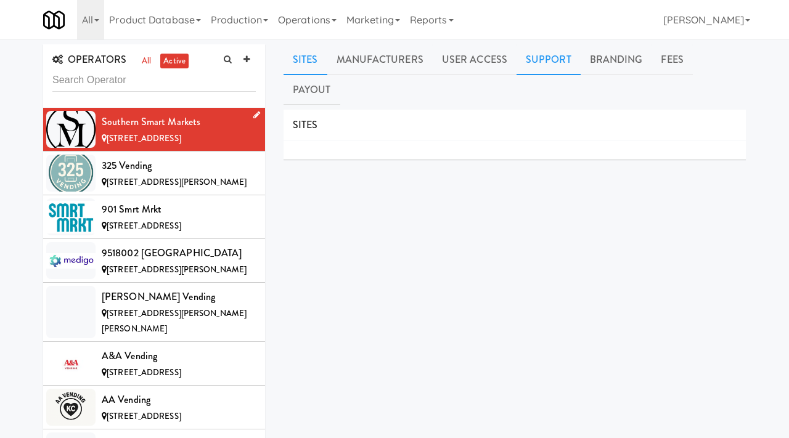
click at [556, 59] on link "Support" at bounding box center [549, 59] width 64 height 31
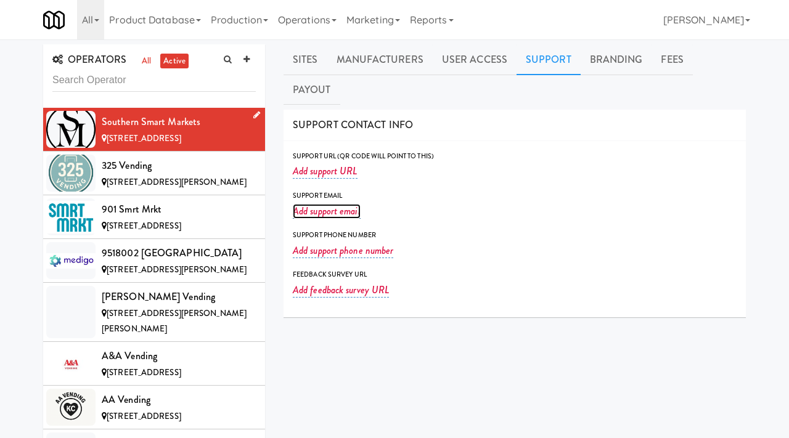
click at [333, 204] on link "Add support email" at bounding box center [327, 211] width 68 height 15
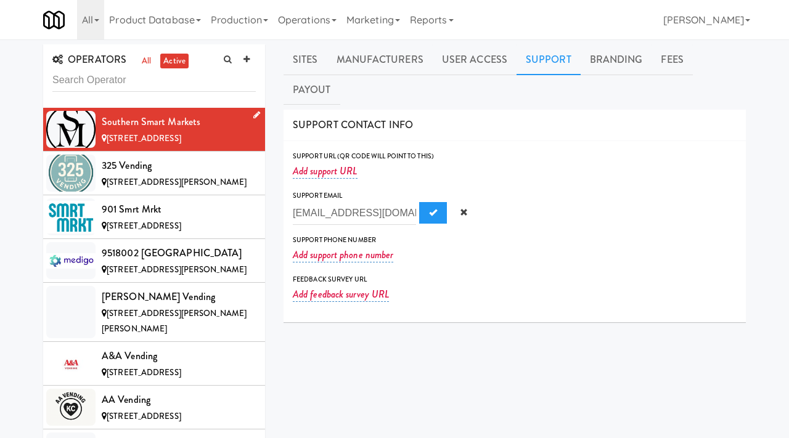
scroll to position [0, 41]
type input "hello@southersmartmarkets.com"
click at [419, 202] on button "Submit" at bounding box center [433, 213] width 28 height 22
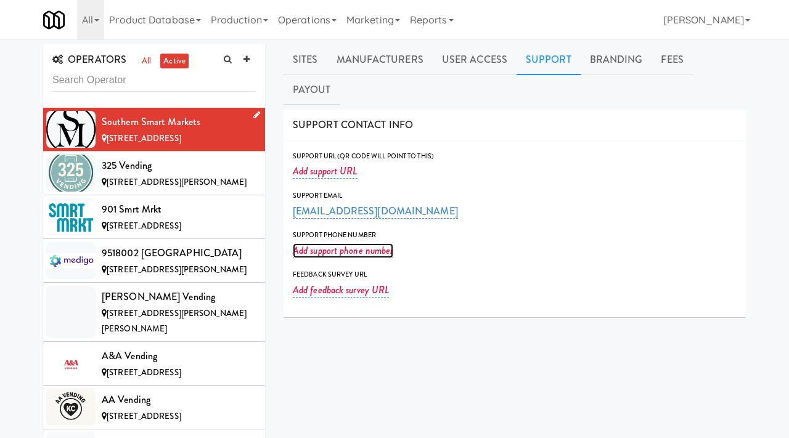
click at [341, 243] on link "Add support phone number" at bounding box center [343, 250] width 100 height 15
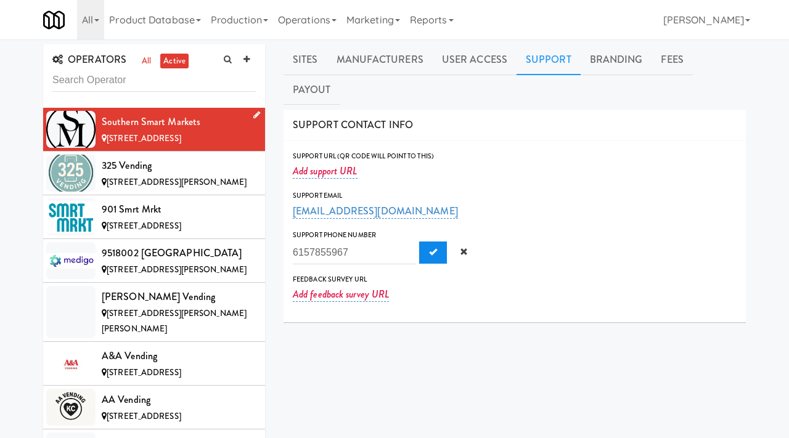
type input "6157855967"
click at [419, 242] on button "Submit" at bounding box center [433, 253] width 28 height 22
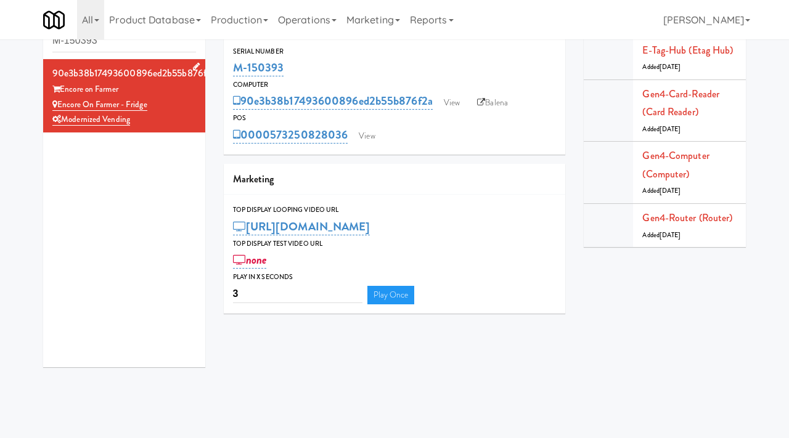
scroll to position [39, 0]
click at [153, 44] on input "M-150393" at bounding box center [124, 41] width 144 height 23
type input "skye"
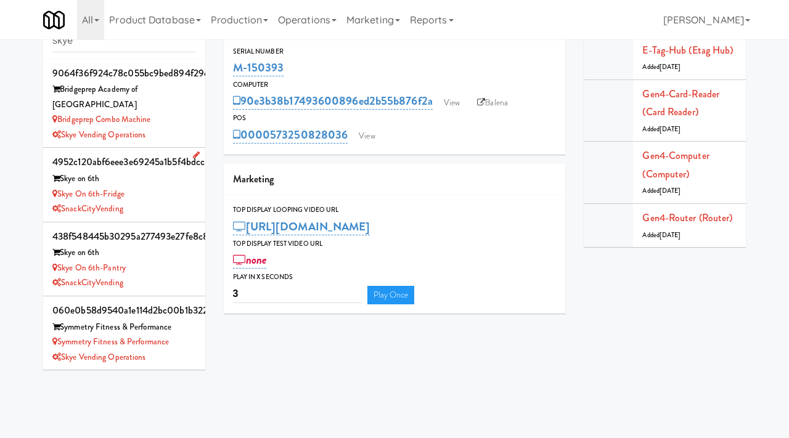
click at [174, 187] on div "Skye on 6th-Fridge" at bounding box center [124, 194] width 144 height 15
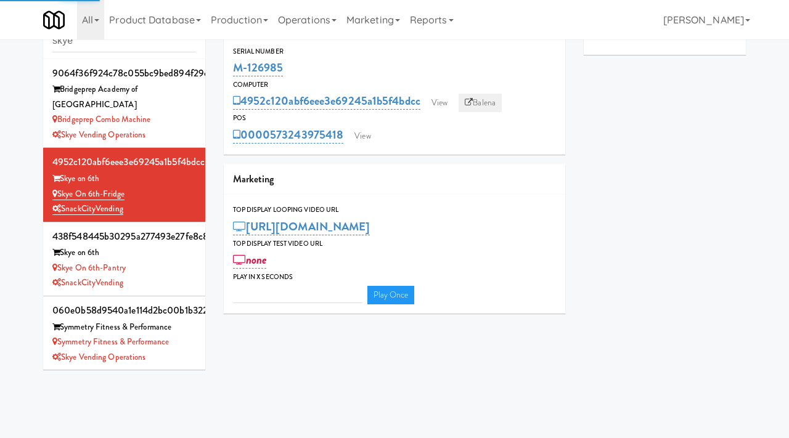
click at [483, 99] on link "Balena" at bounding box center [480, 103] width 43 height 18
type input "3"
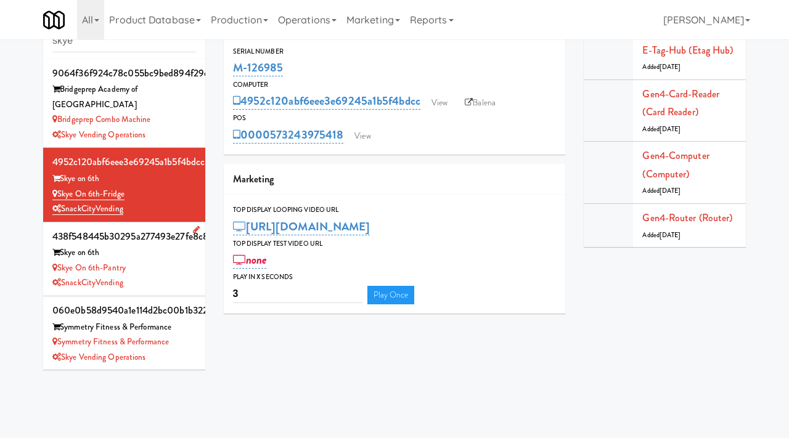
click at [175, 261] on div "Skye on 6th-Pantry" at bounding box center [124, 268] width 144 height 15
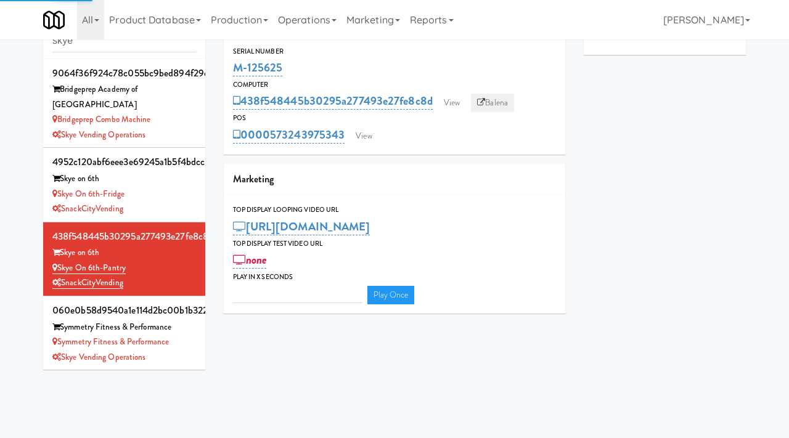
click at [489, 100] on link "Balena" at bounding box center [492, 103] width 43 height 18
type input "3"
